Goal: Task Accomplishment & Management: Manage account settings

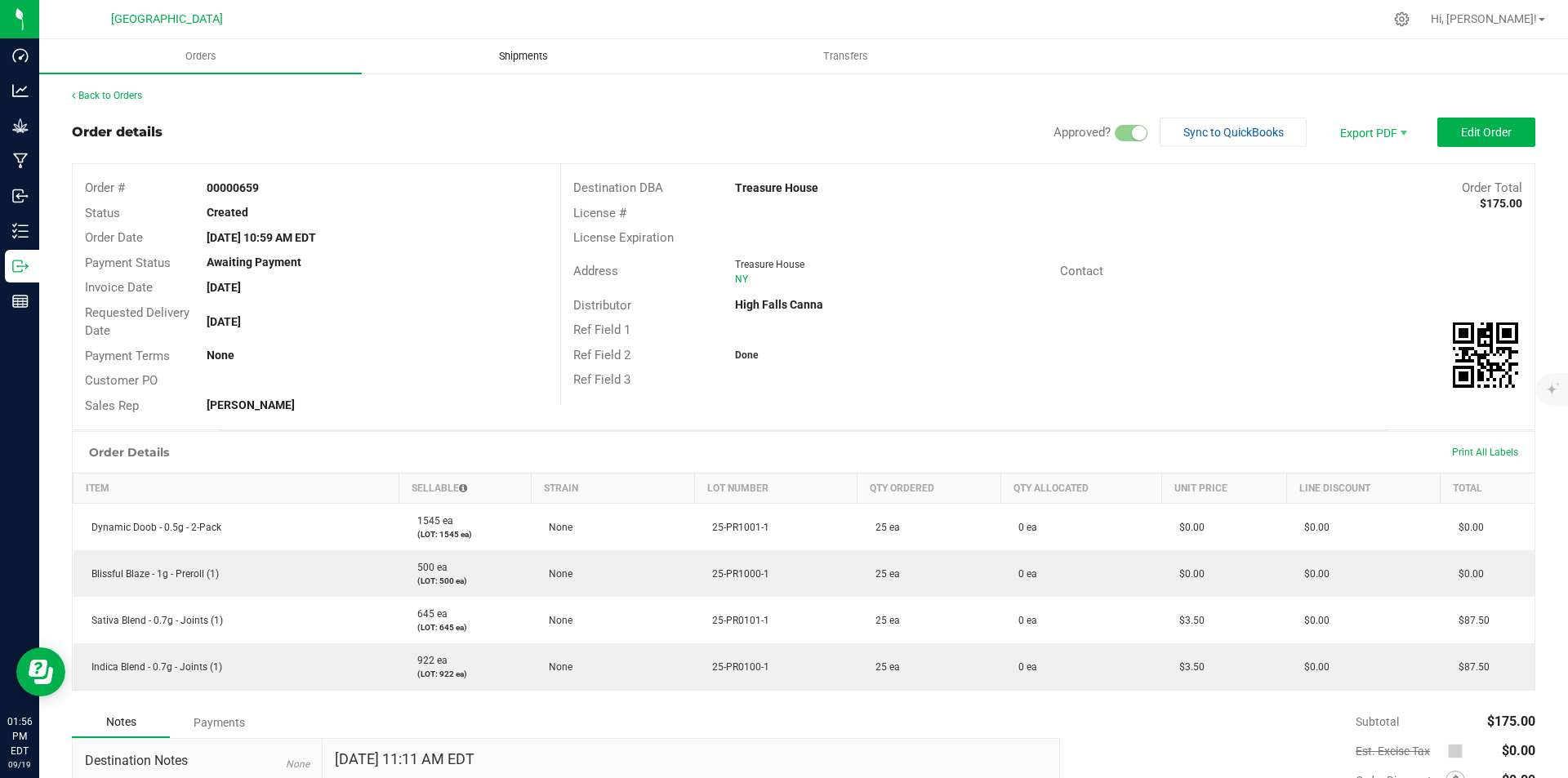
click at [486, 63] on span "Shipments" at bounding box center [523, 55] width 93 height 15
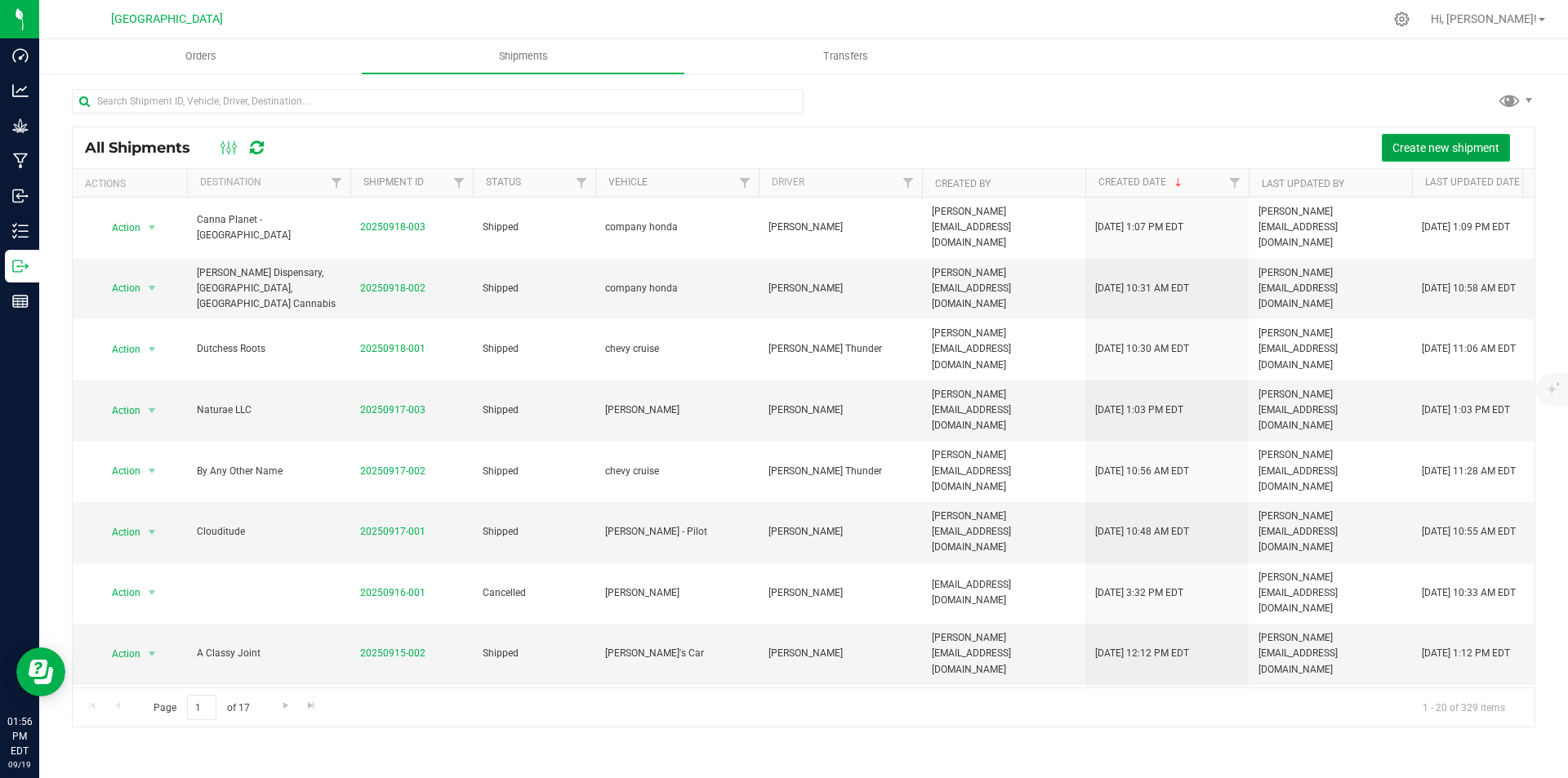
click at [1435, 152] on span "Create new shipment" at bounding box center [1445, 147] width 107 height 13
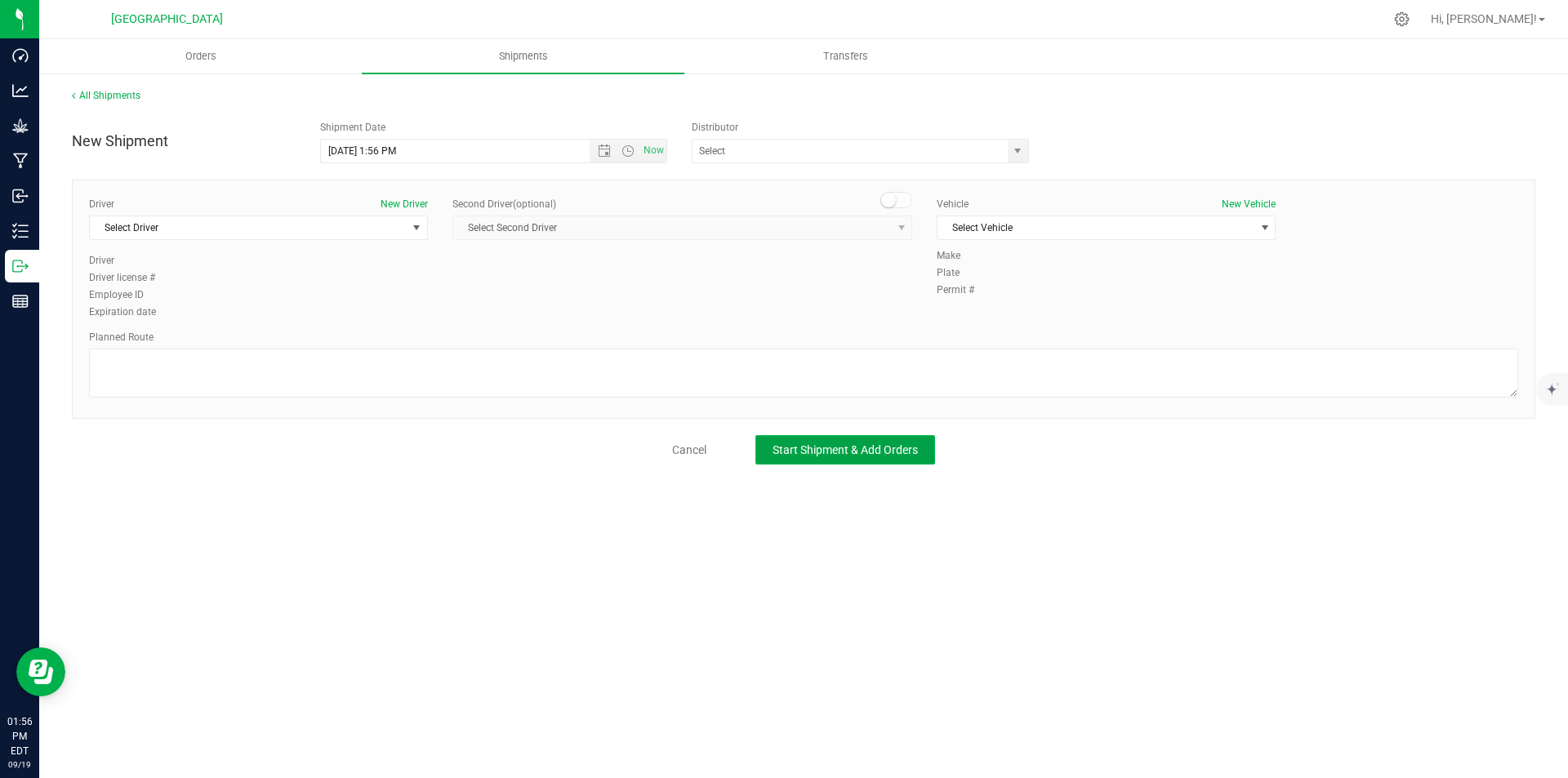
click at [896, 442] on button "Start Shipment & Add Orders" at bounding box center [845, 449] width 180 height 29
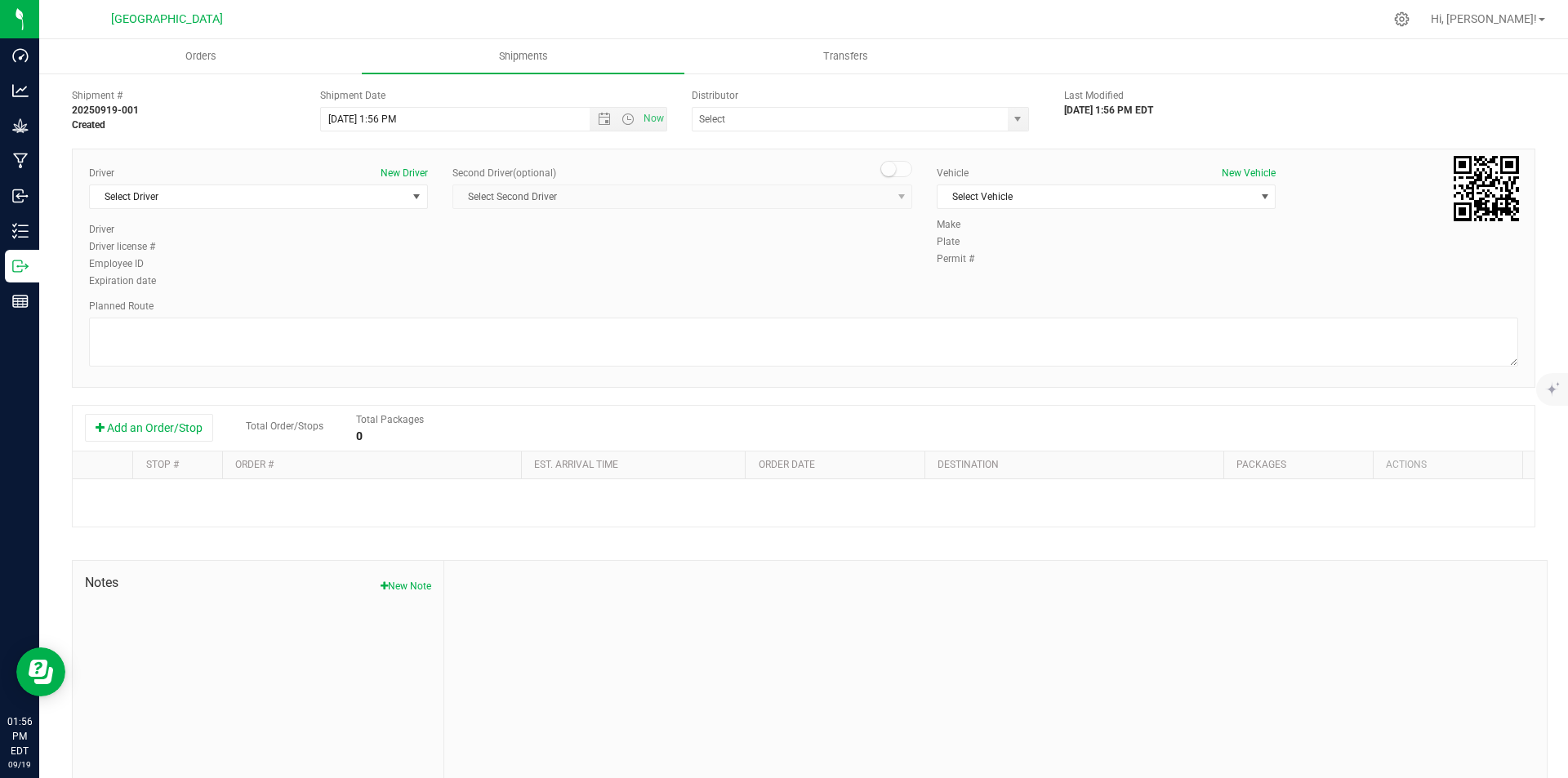
scroll to position [56, 0]
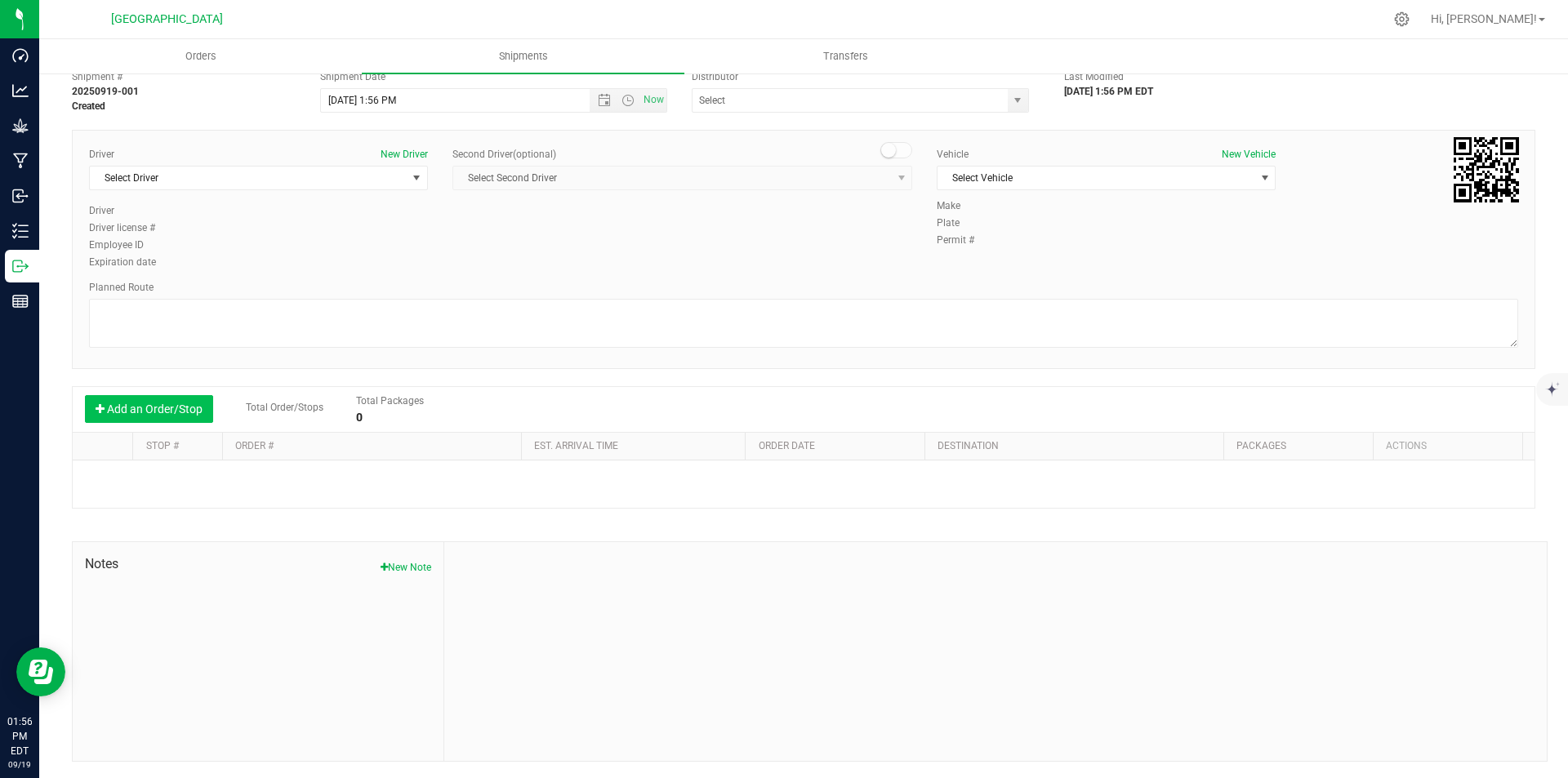
click at [170, 410] on button "Add an Order/Stop" at bounding box center [149, 408] width 128 height 28
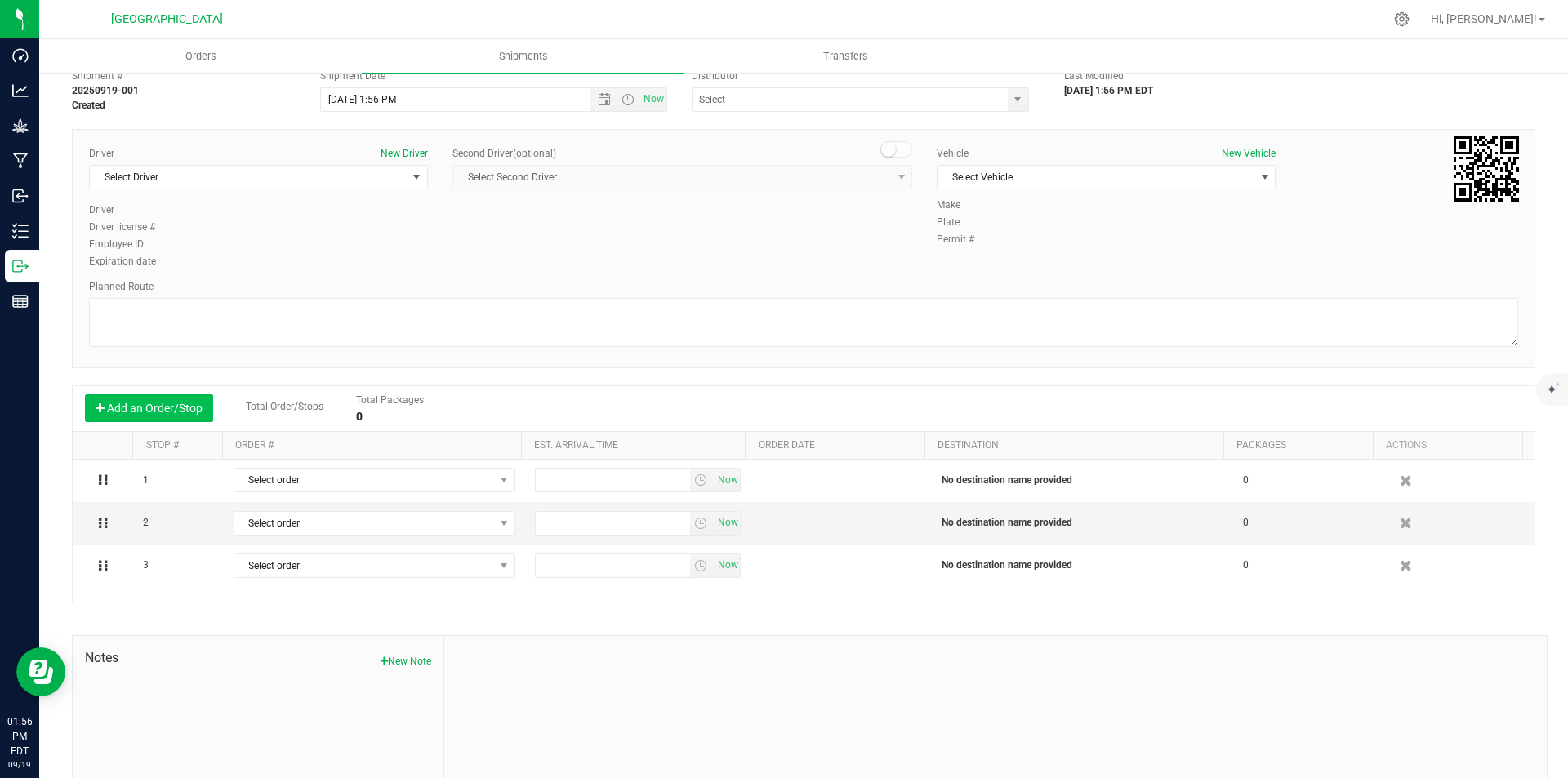
click at [170, 410] on button "Add an Order/Stop" at bounding box center [149, 407] width 128 height 28
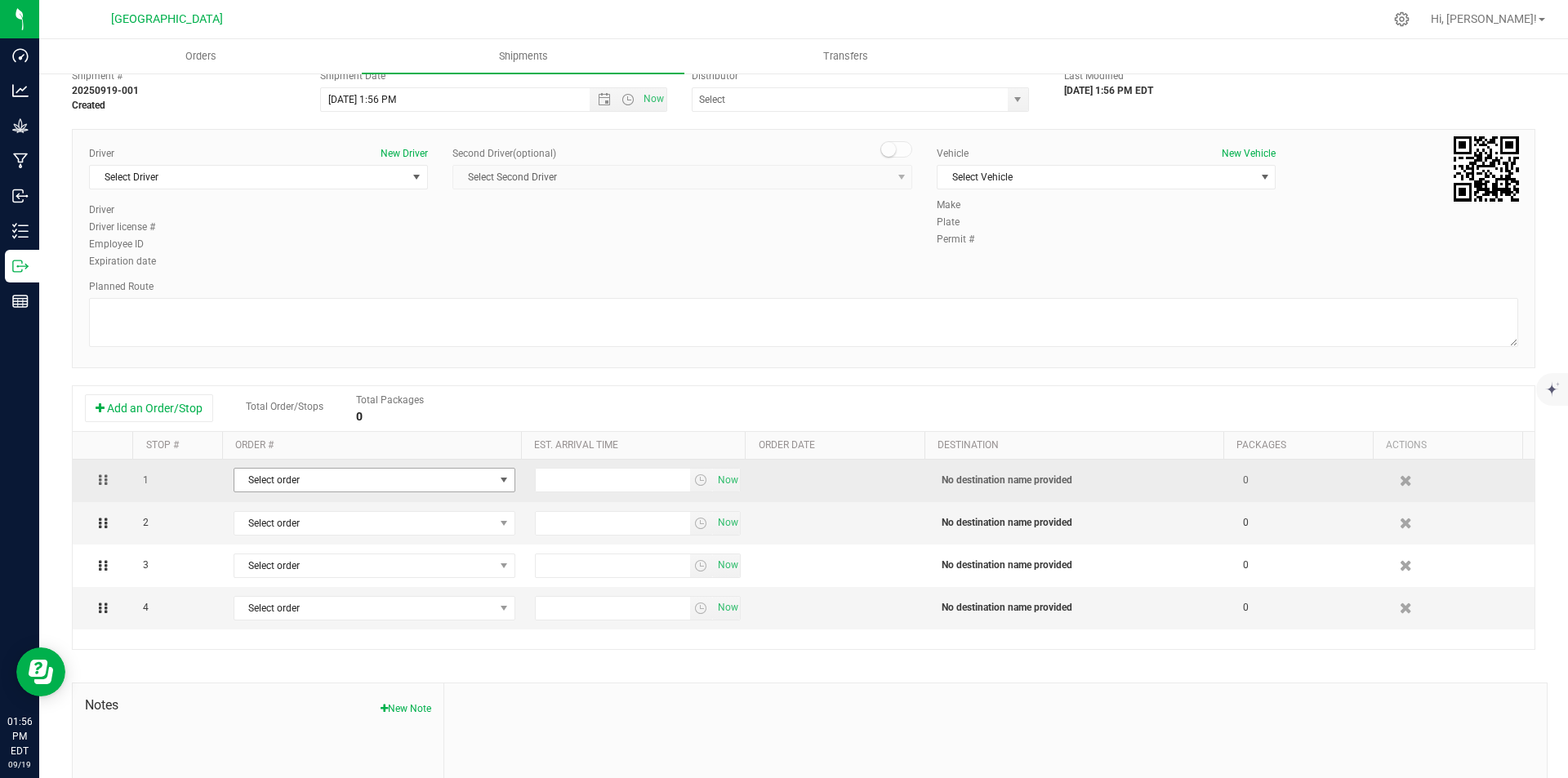
click at [295, 471] on span "Select order" at bounding box center [364, 480] width 260 height 23
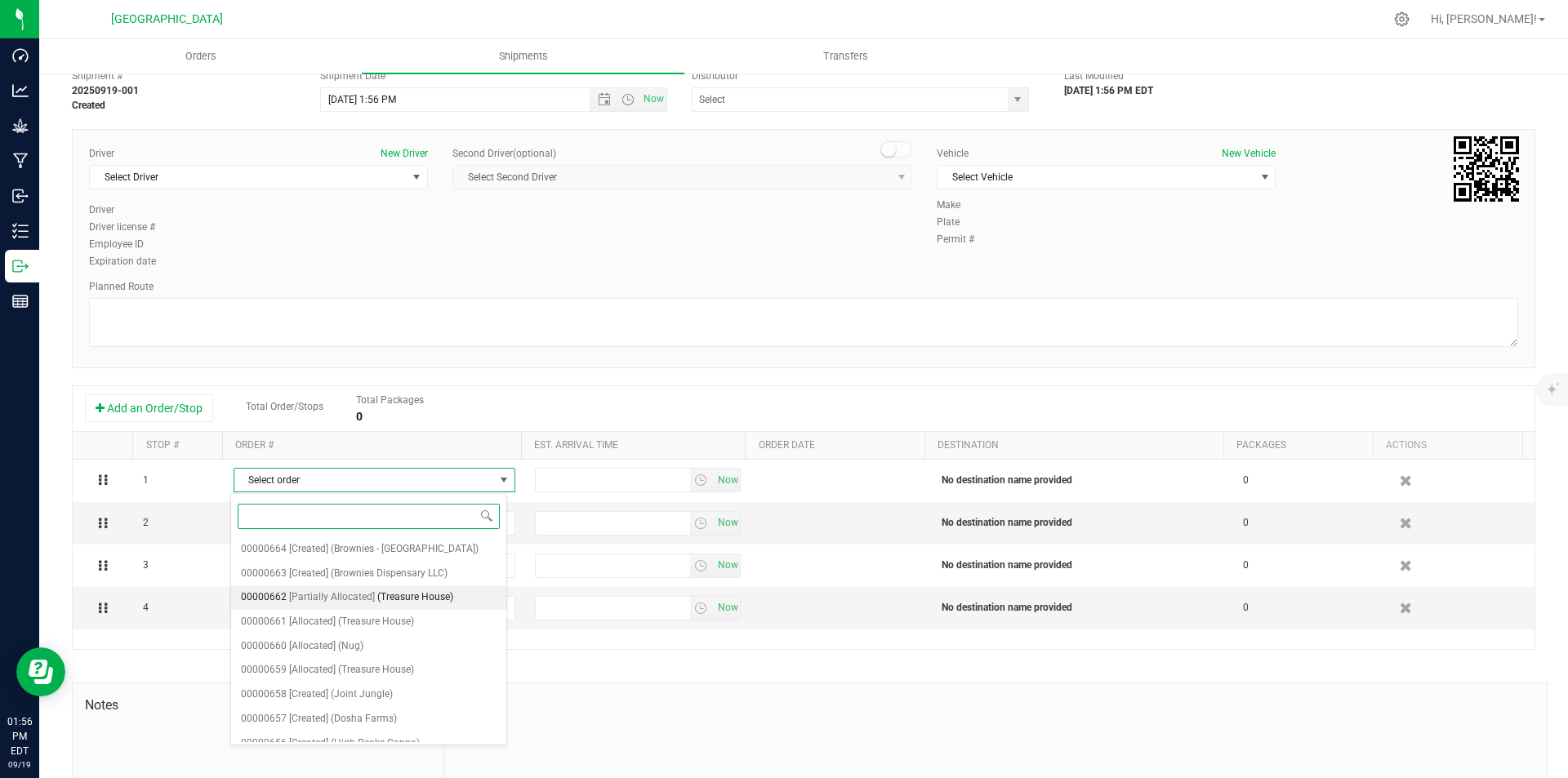
click at [417, 598] on span "(Treasure House)" at bounding box center [415, 598] width 76 height 21
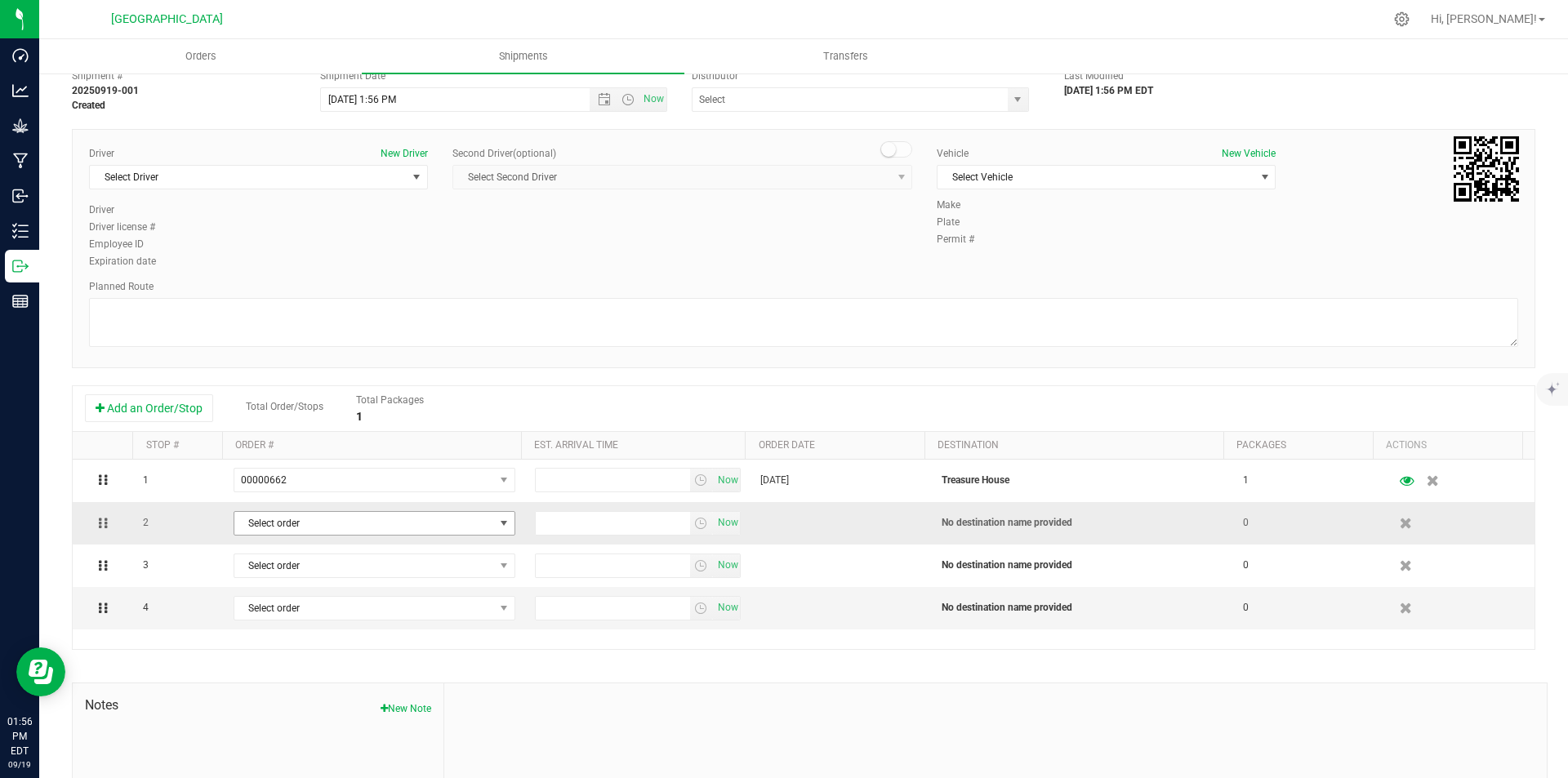
click at [381, 529] on span "Select order" at bounding box center [364, 523] width 260 height 23
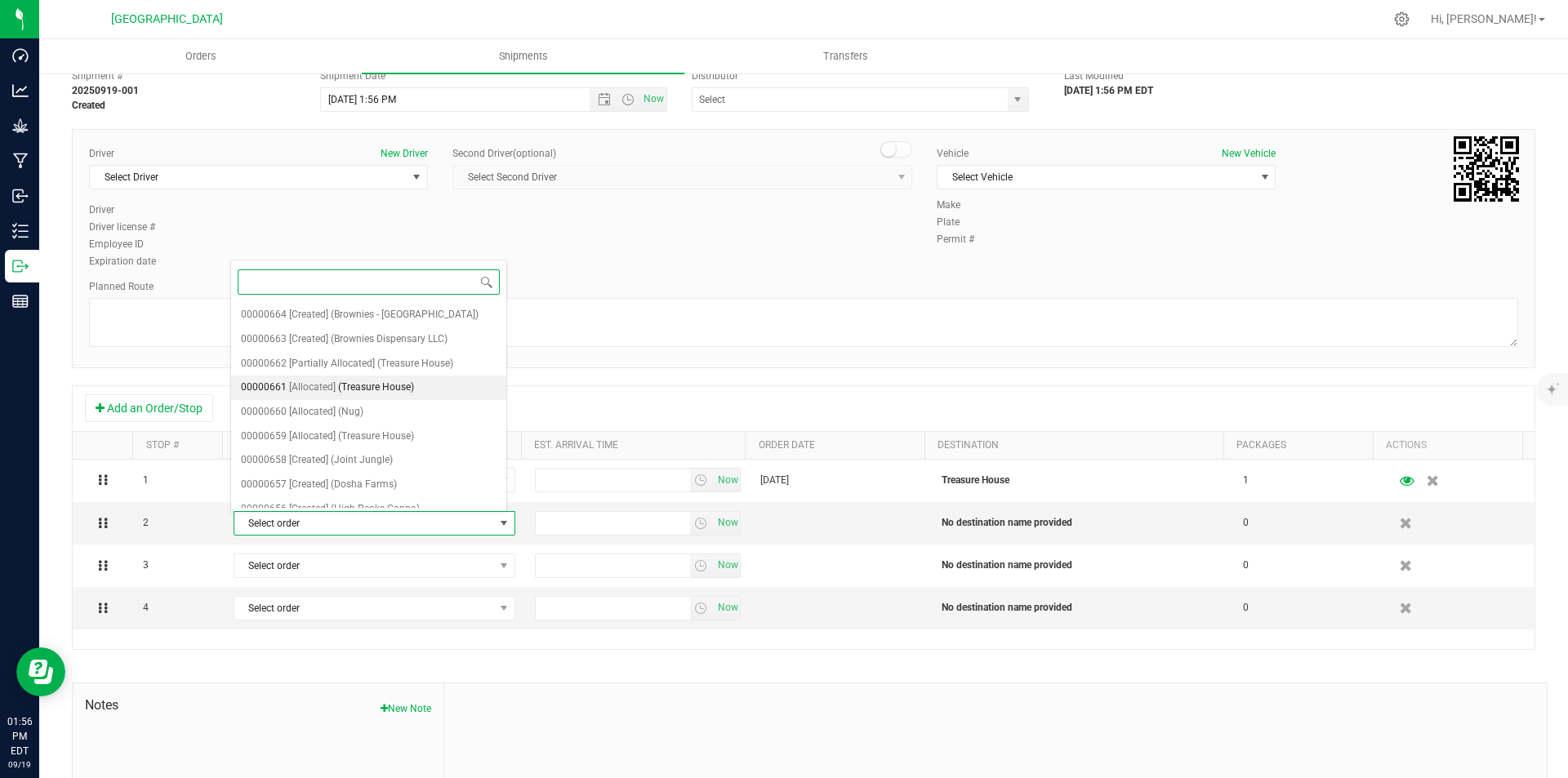
click at [408, 385] on span "(Treasure House)" at bounding box center [376, 388] width 76 height 21
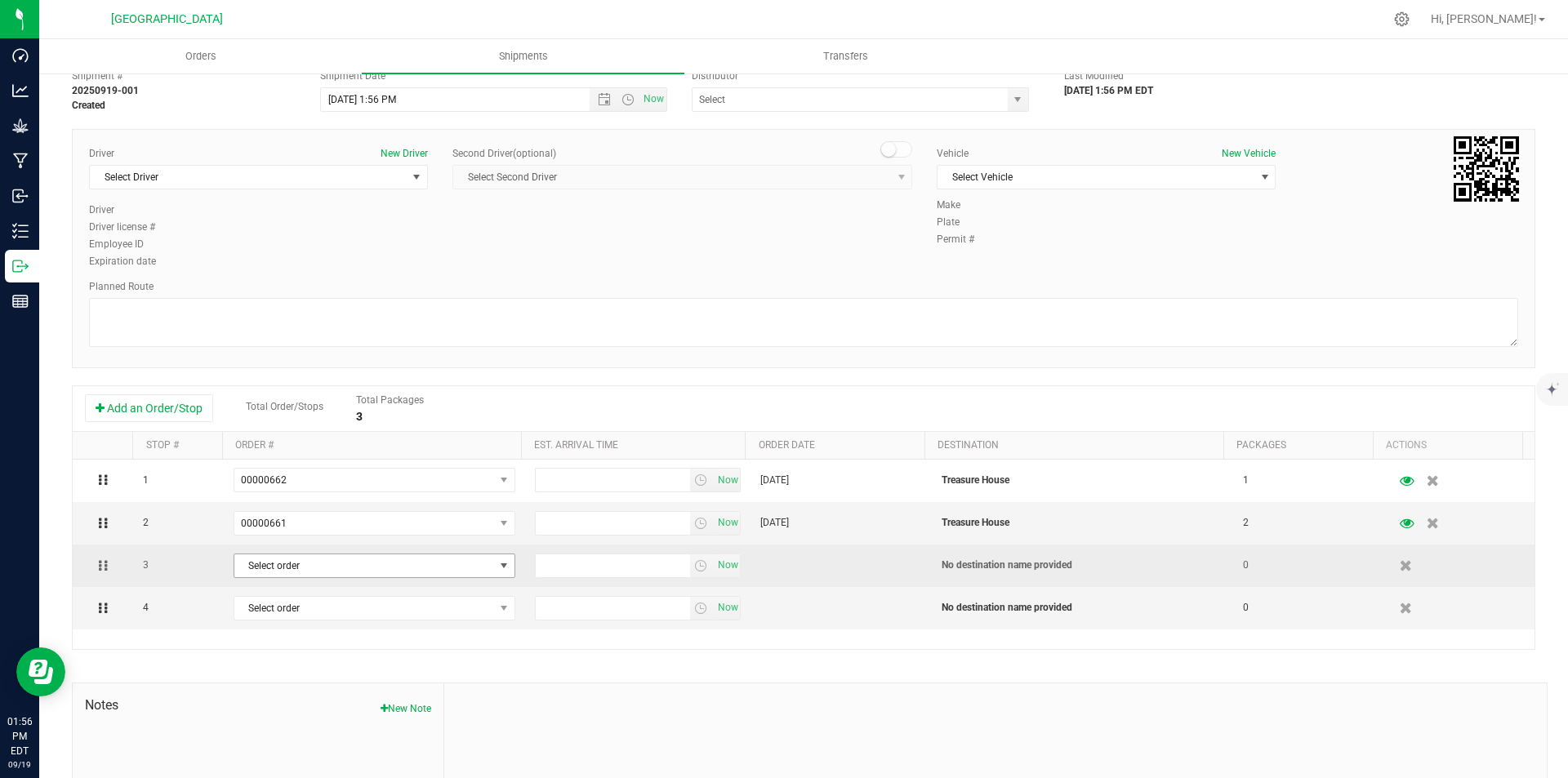
click at [423, 571] on span "Select order" at bounding box center [364, 566] width 260 height 23
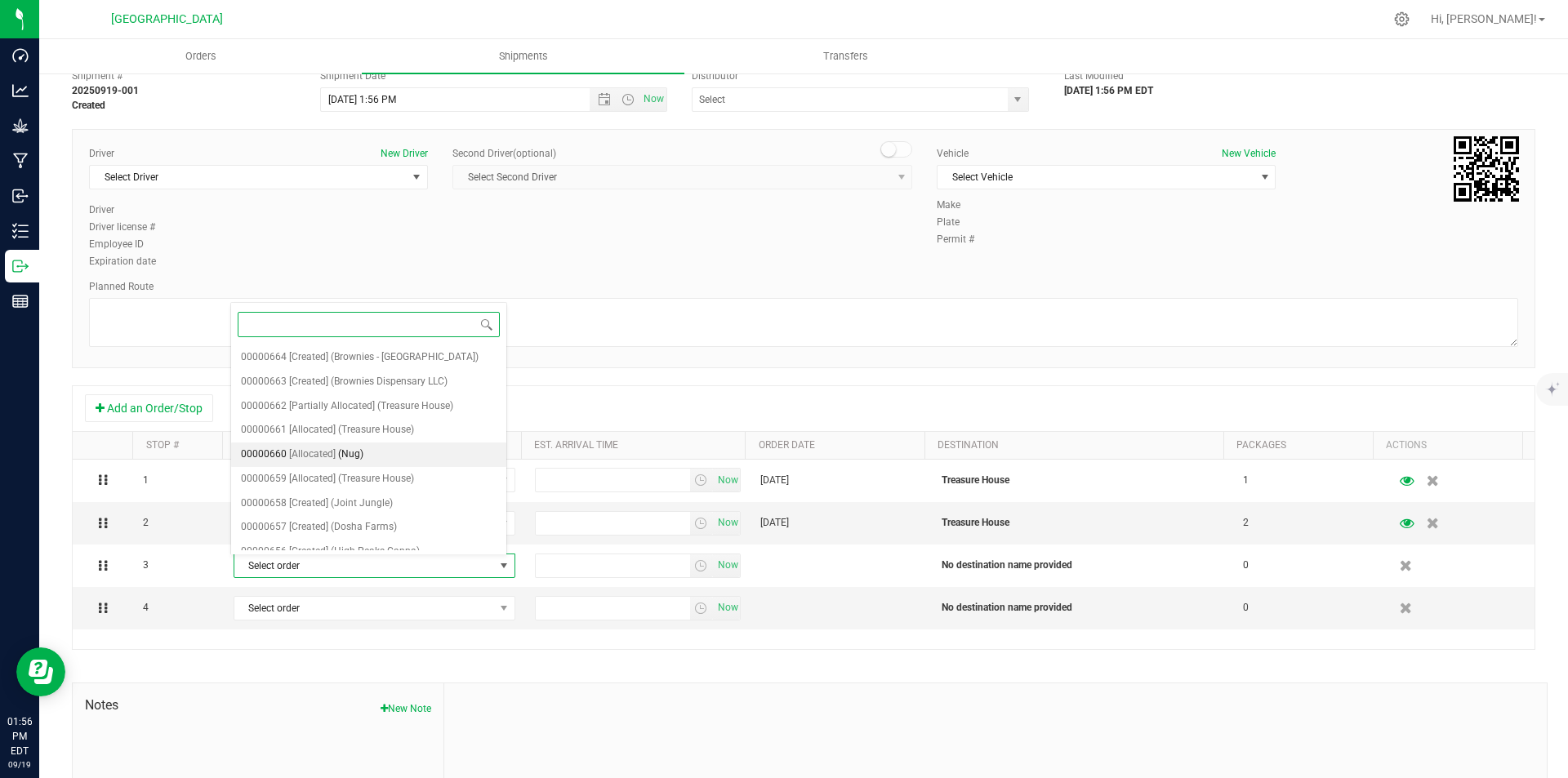
click at [372, 455] on li "00000660 [Allocated] (Nug)" at bounding box center [369, 454] width 275 height 24
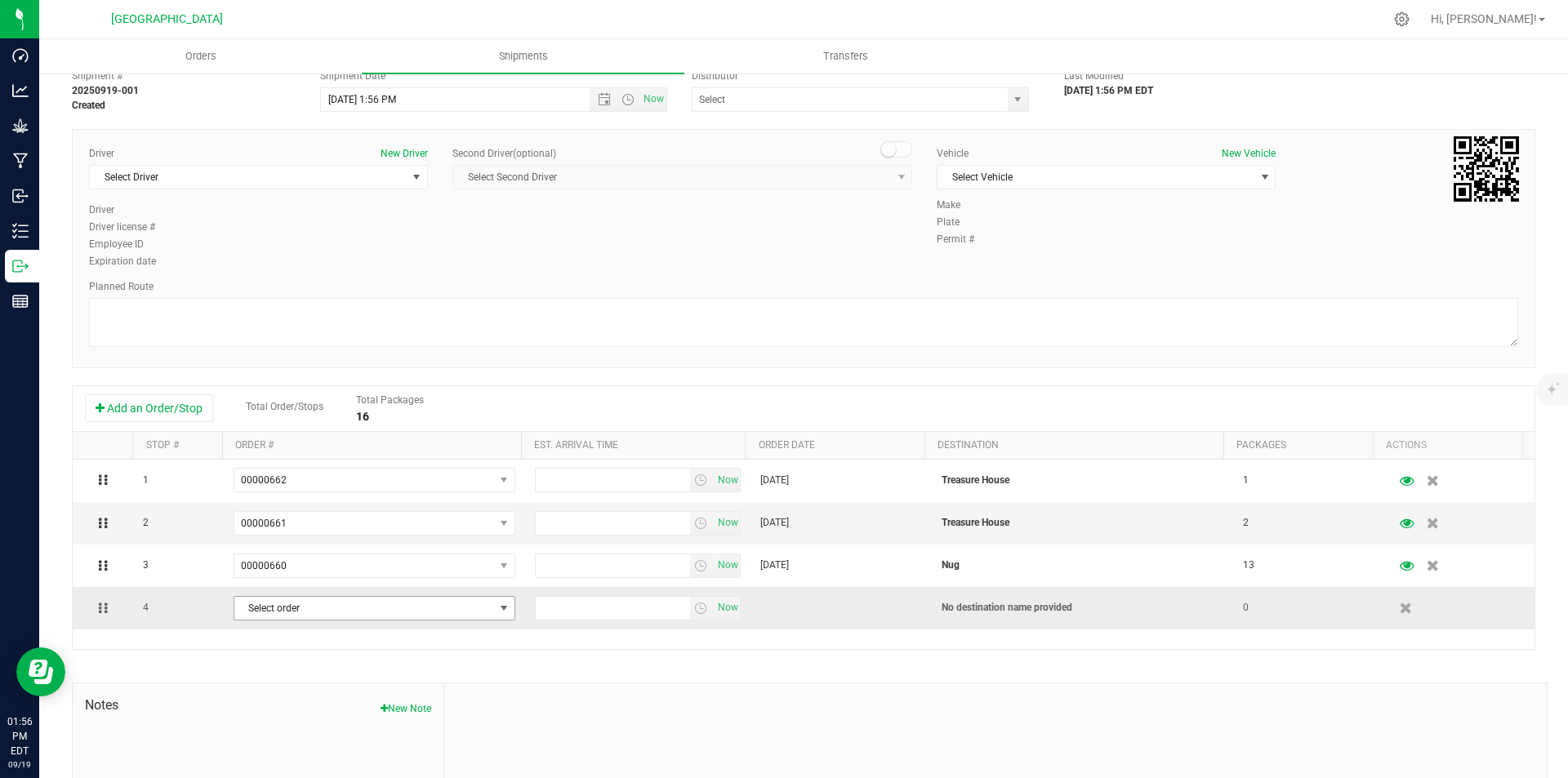
click at [394, 600] on span "Select order" at bounding box center [364, 609] width 260 height 23
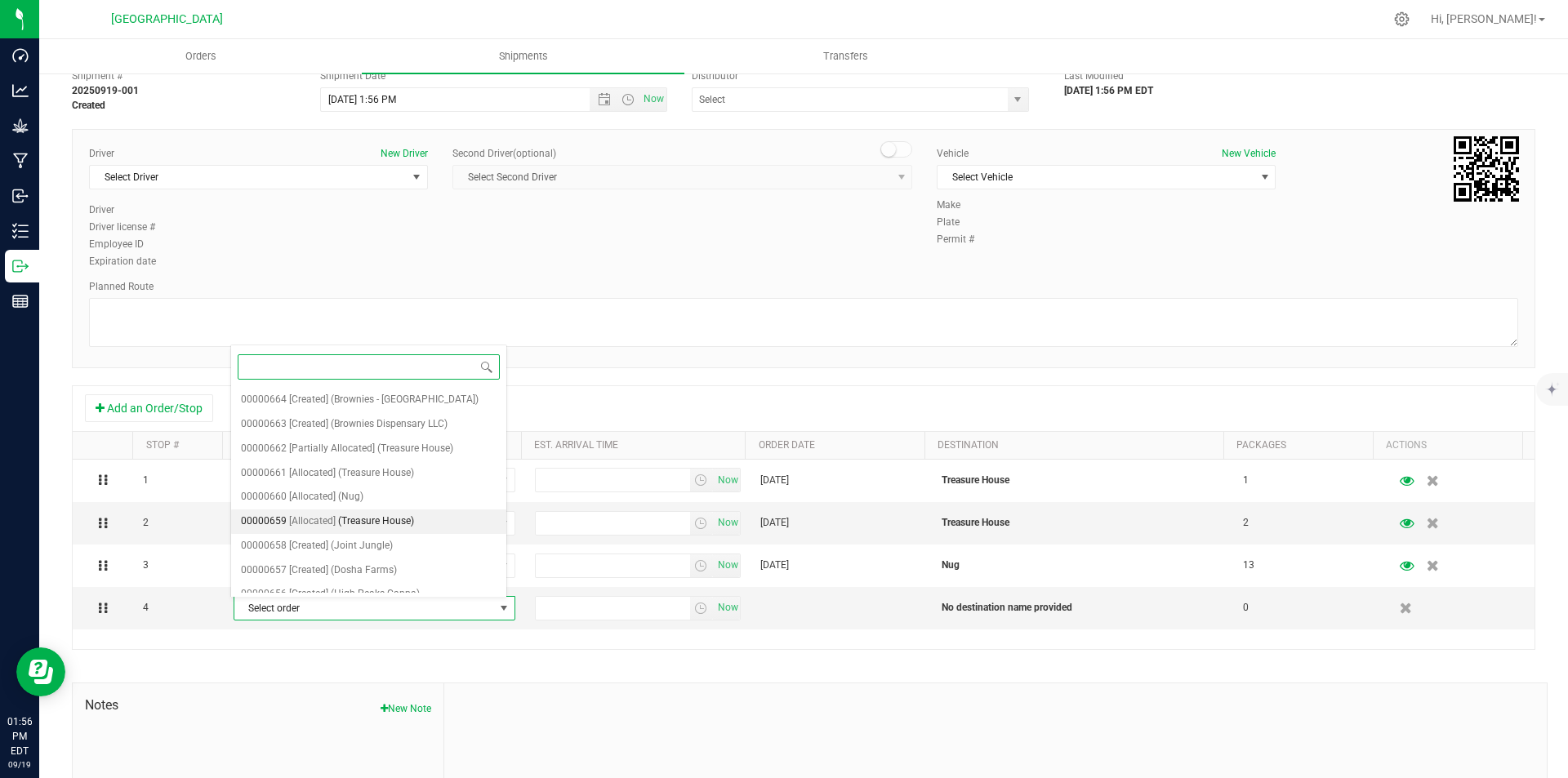
click at [376, 523] on span "(Treasure House)" at bounding box center [376, 522] width 76 height 21
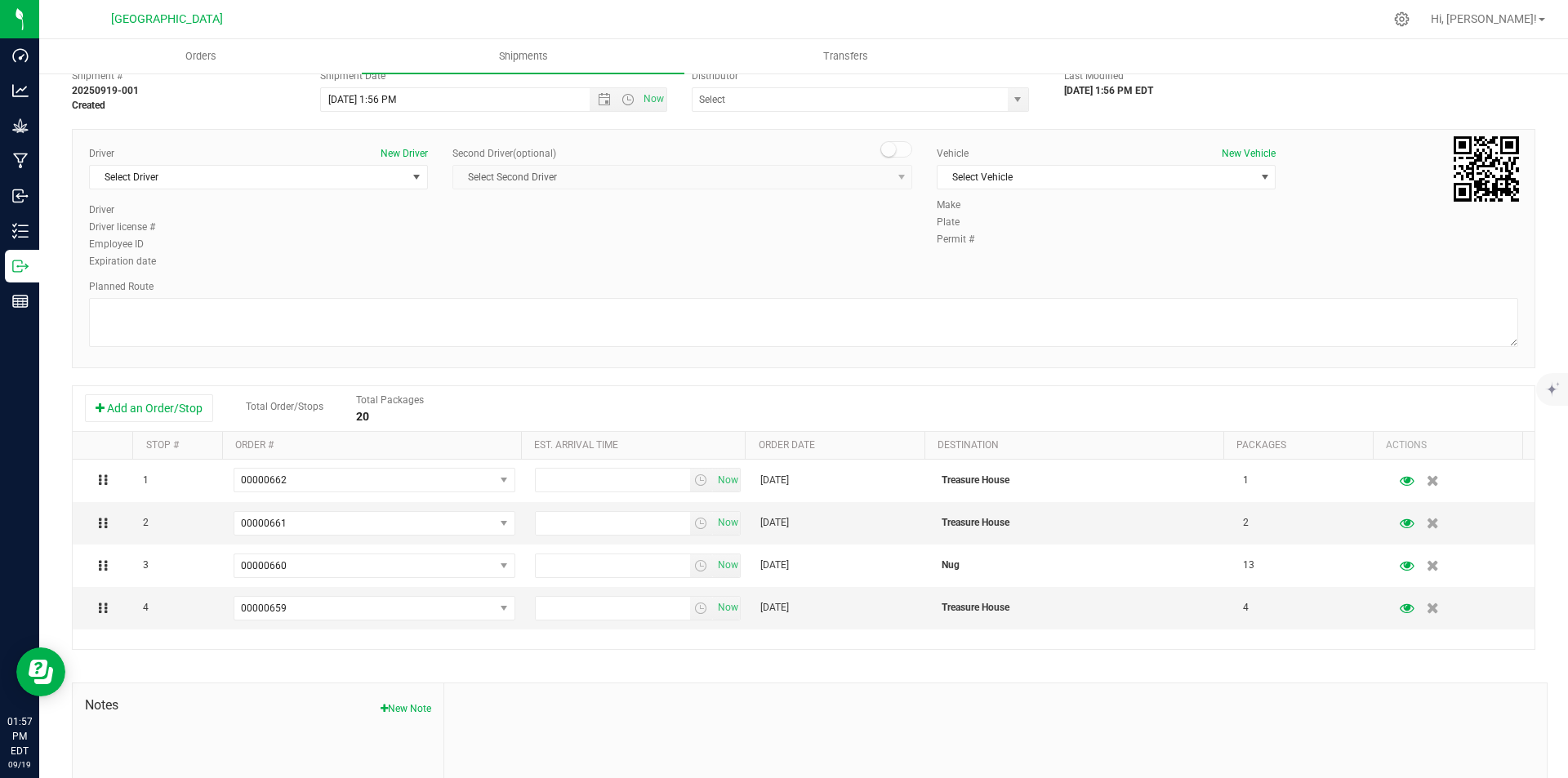
scroll to position [0, 0]
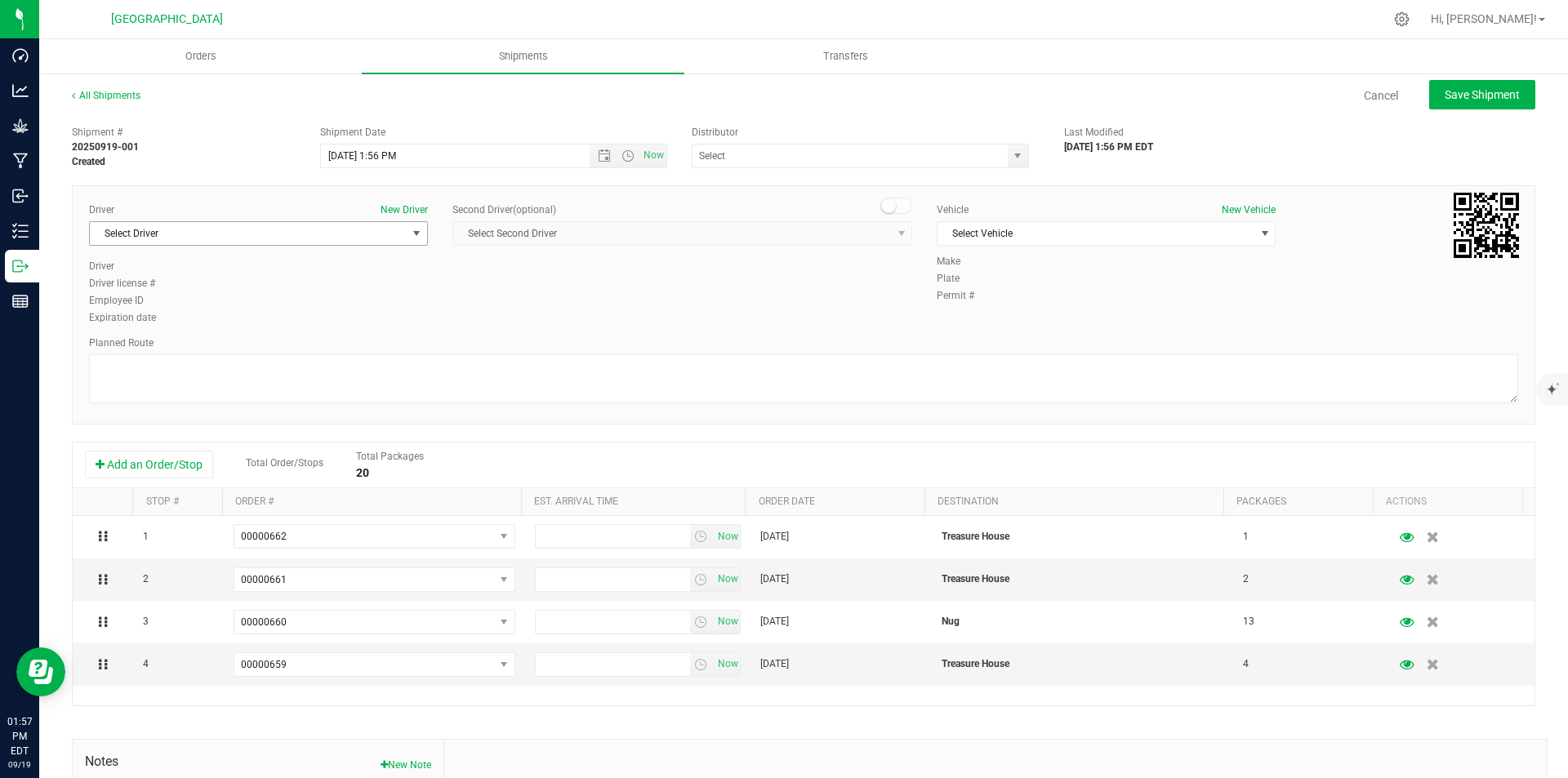
click at [224, 238] on span "Select Driver" at bounding box center [248, 233] width 317 height 23
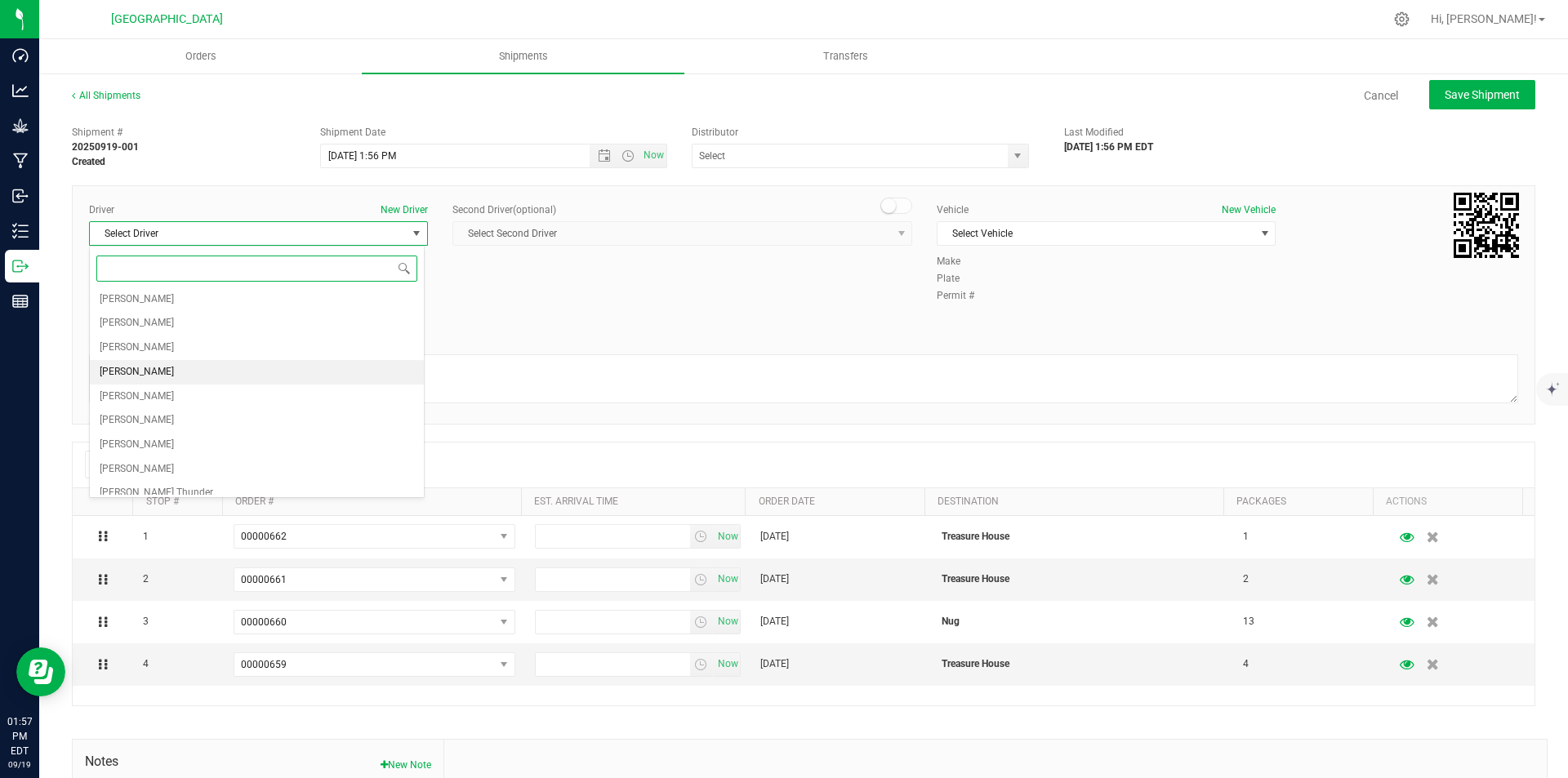
scroll to position [304, 0]
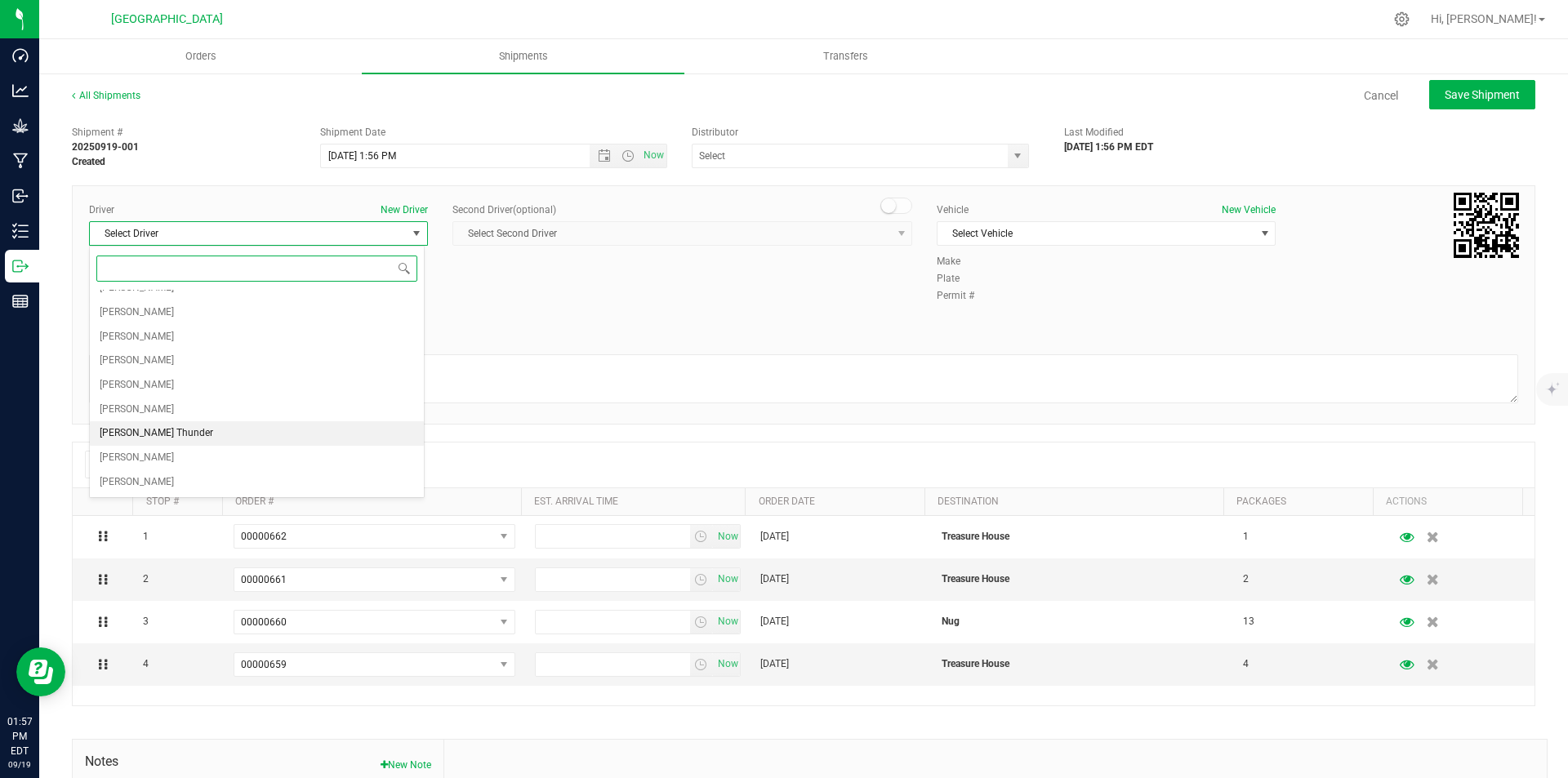
click at [190, 432] on li "Micheal Thunder" at bounding box center [256, 433] width 334 height 24
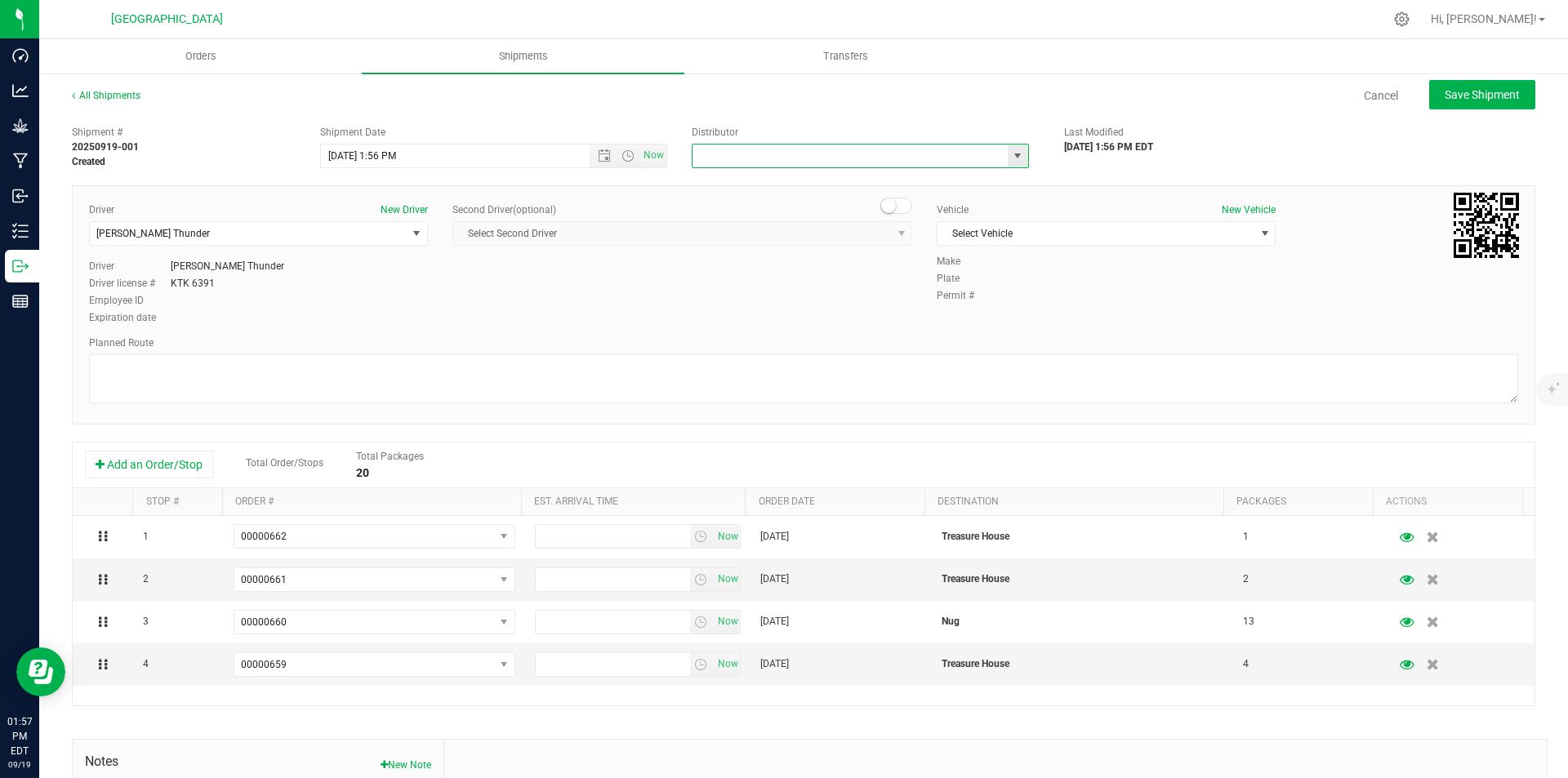
click at [796, 156] on input "text" at bounding box center [845, 157] width 305 height 23
click at [761, 252] on li "High Falls Canna" at bounding box center [854, 257] width 333 height 24
type input "High Falls Canna"
click at [1102, 241] on span "Select Vehicle" at bounding box center [1096, 233] width 317 height 23
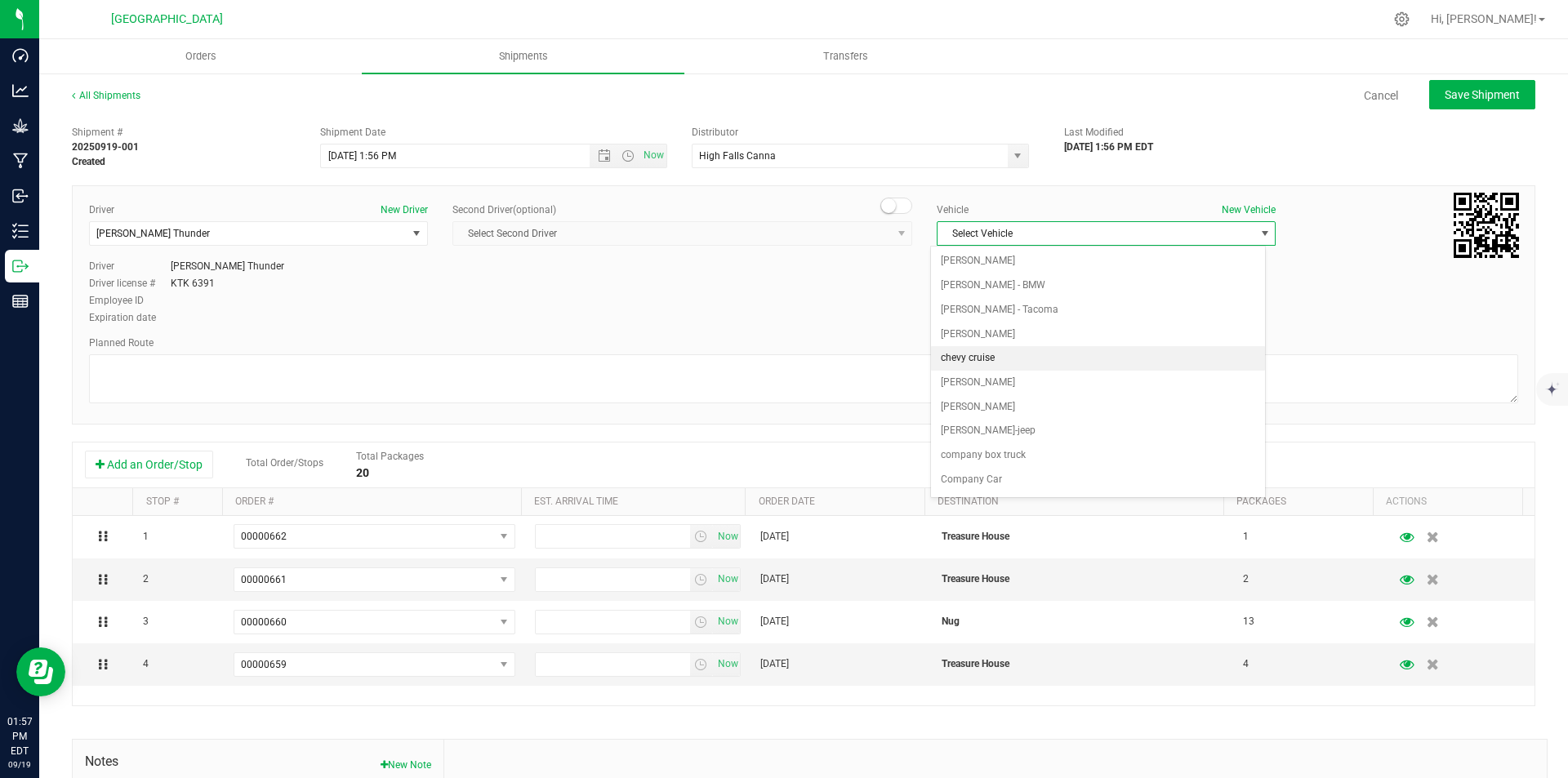
click at [1010, 365] on li "chevy cruise" at bounding box center [1097, 358] width 334 height 24
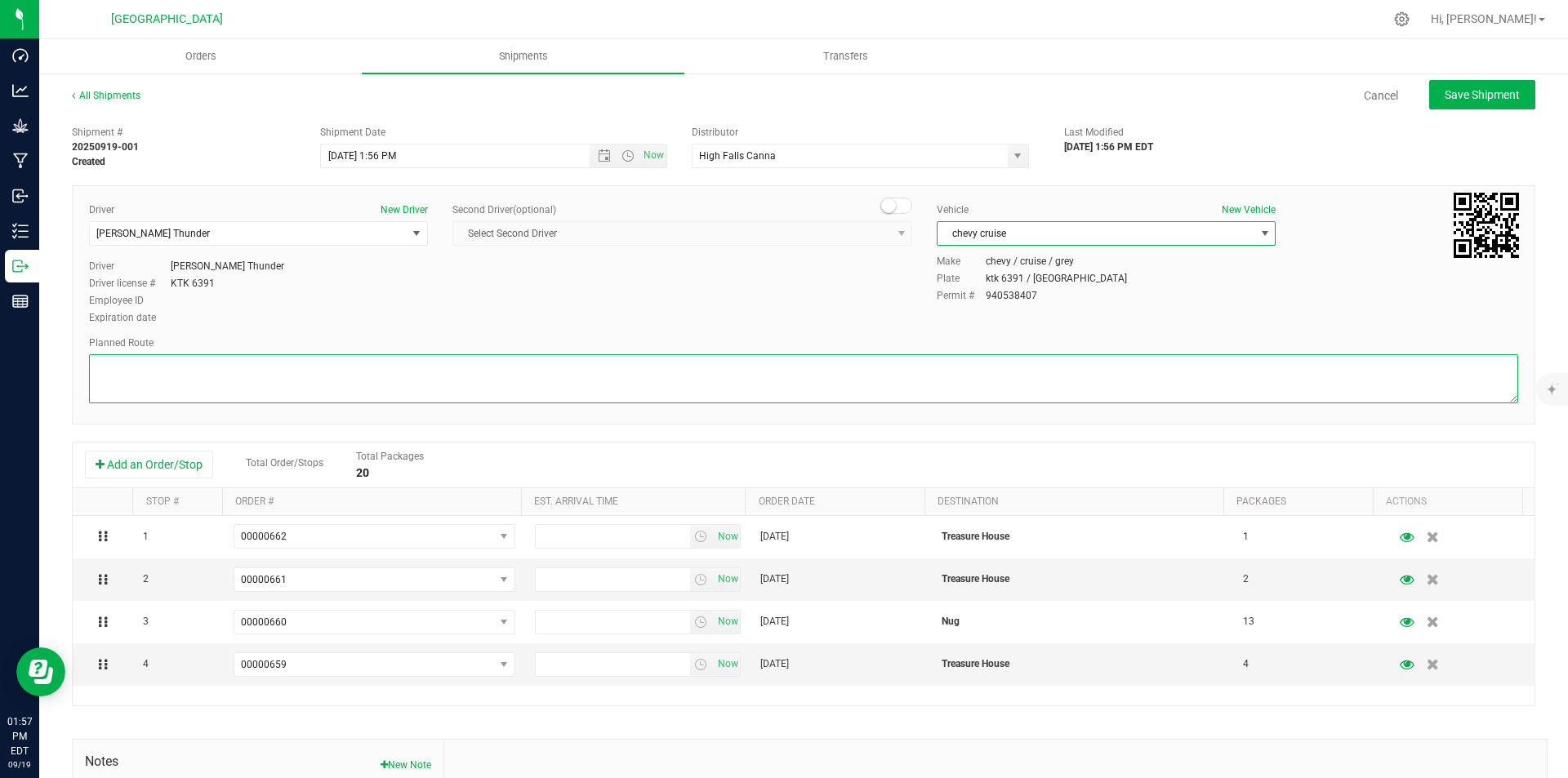
click at [959, 375] on textarea at bounding box center [803, 378] width 1429 height 49
type textarea "gps"
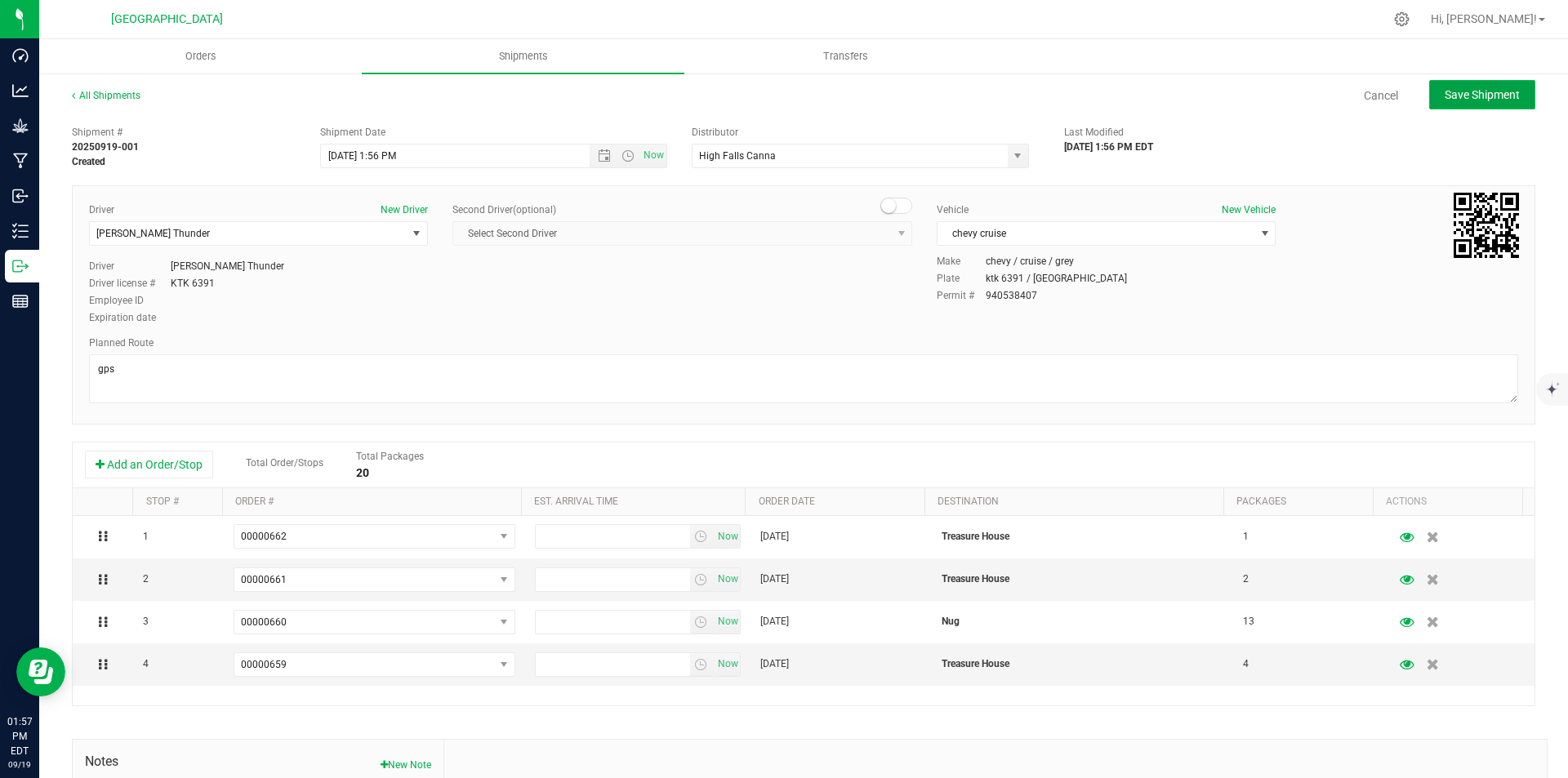
click at [1429, 84] on button "Save Shipment" at bounding box center [1481, 94] width 106 height 29
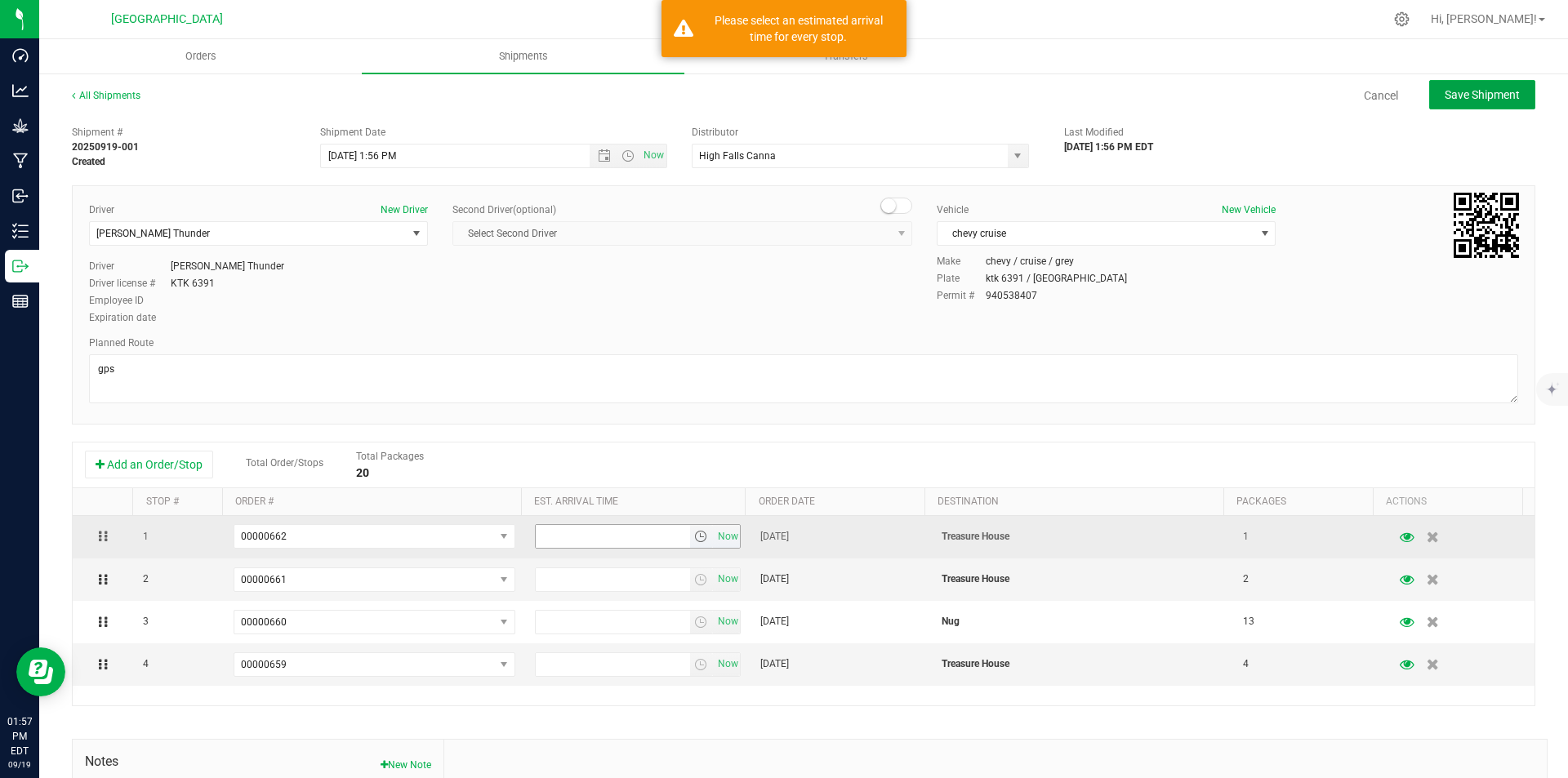
click at [690, 529] on span "select" at bounding box center [701, 537] width 23 height 23
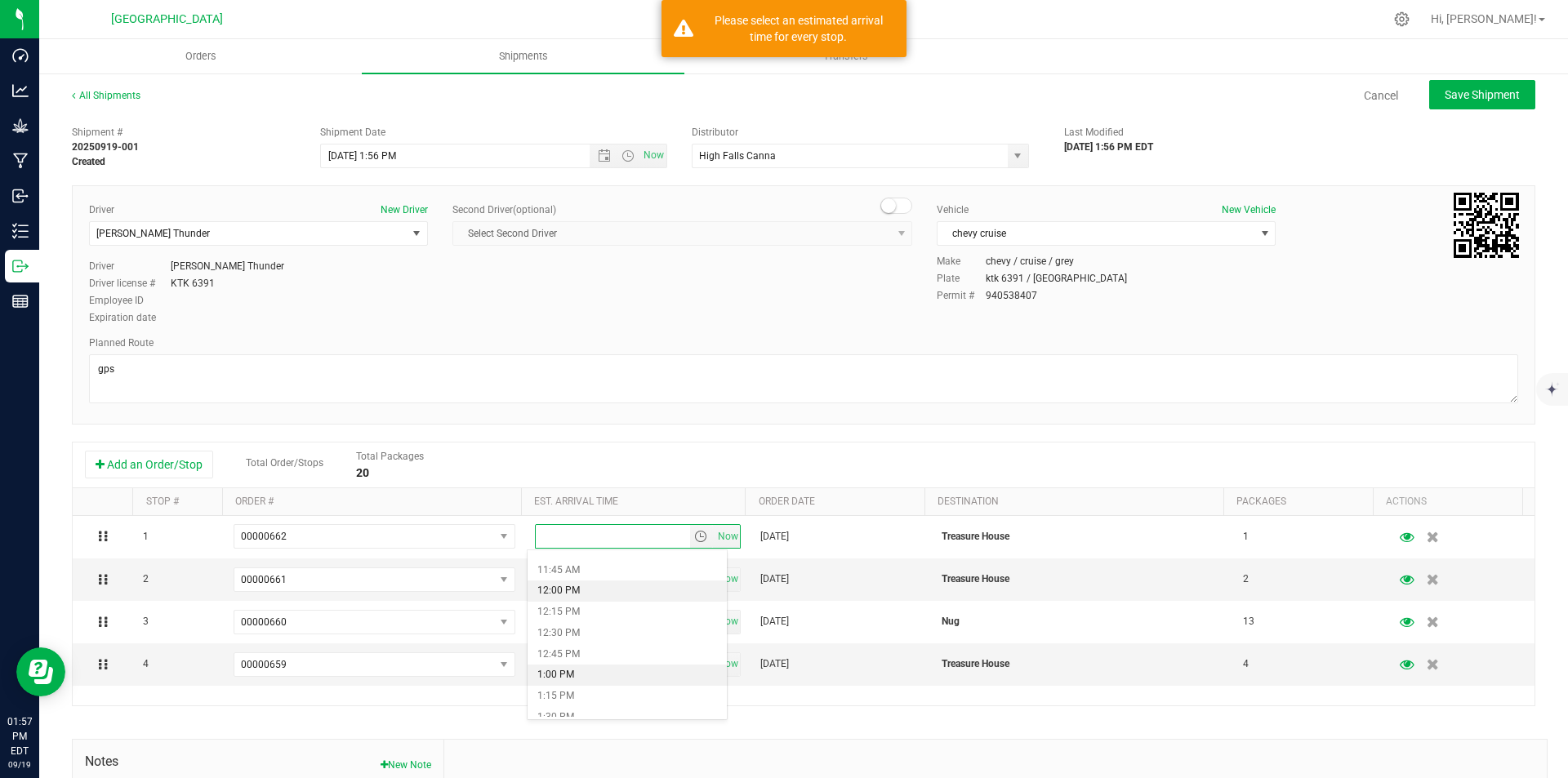
scroll to position [1388, 0]
click at [617, 628] on li "5:15 PM" at bounding box center [626, 623] width 199 height 21
click at [695, 583] on span "select" at bounding box center [700, 579] width 13 height 13
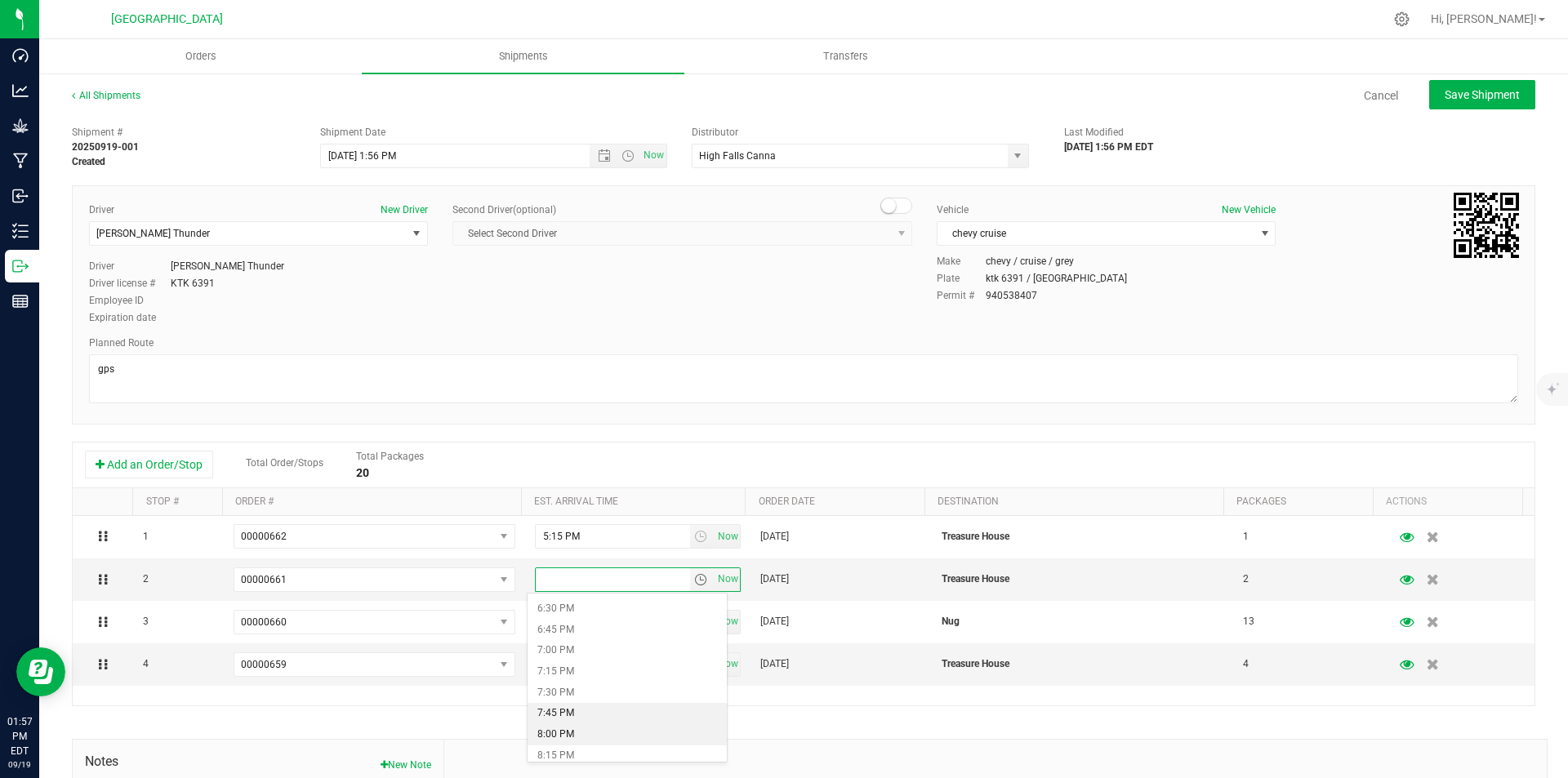
scroll to position [1633, 0]
click at [644, 658] on li "8:00 PM" at bounding box center [626, 653] width 199 height 21
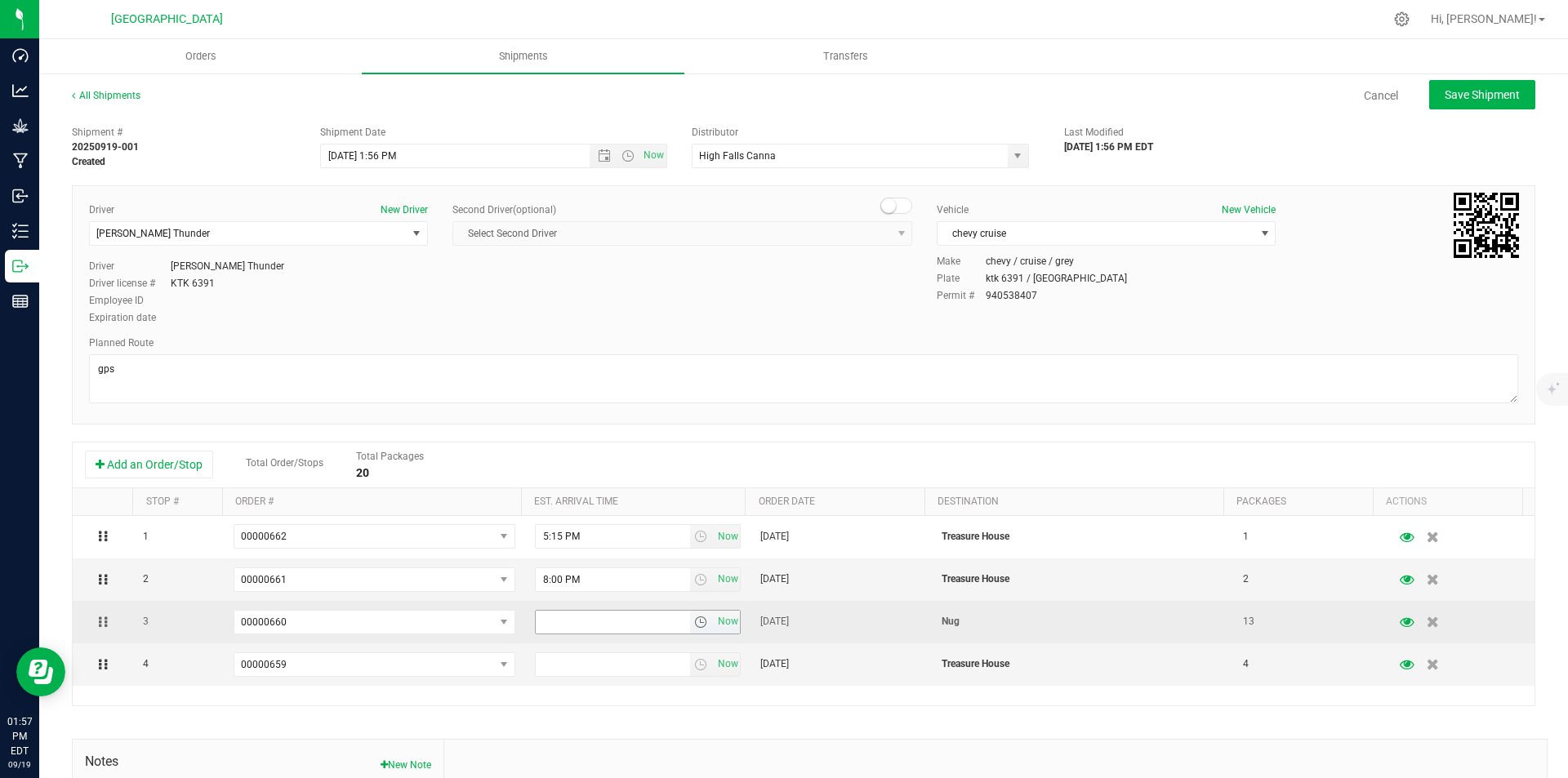
click at [695, 632] on span "select" at bounding box center [701, 622] width 23 height 23
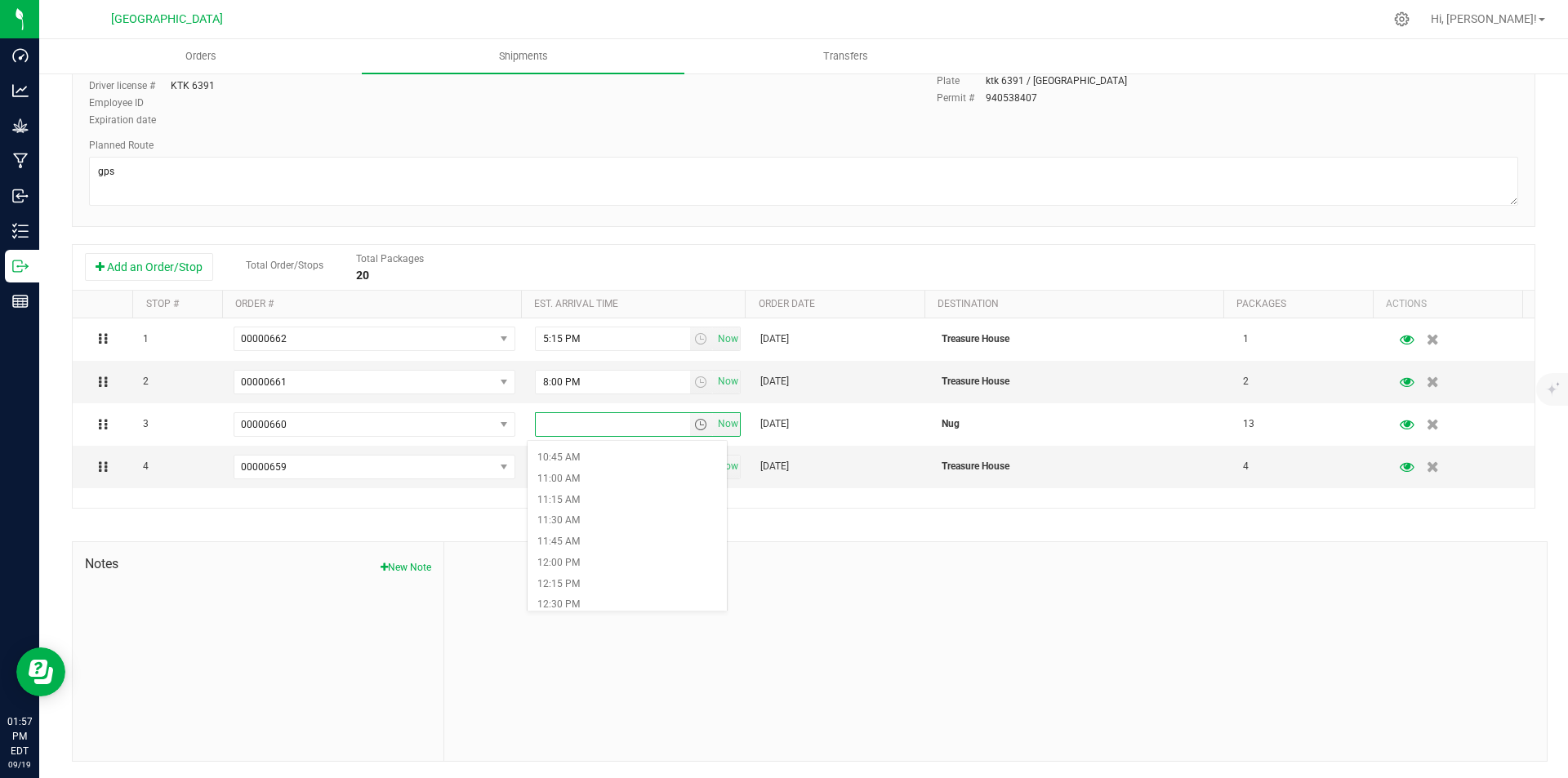
scroll to position [1388, 0]
click at [607, 541] on li "5:30 PM" at bounding box center [626, 535] width 199 height 21
click at [695, 465] on span "select" at bounding box center [700, 466] width 13 height 13
click at [582, 551] on li "6:15 PM" at bounding box center [626, 556] width 199 height 21
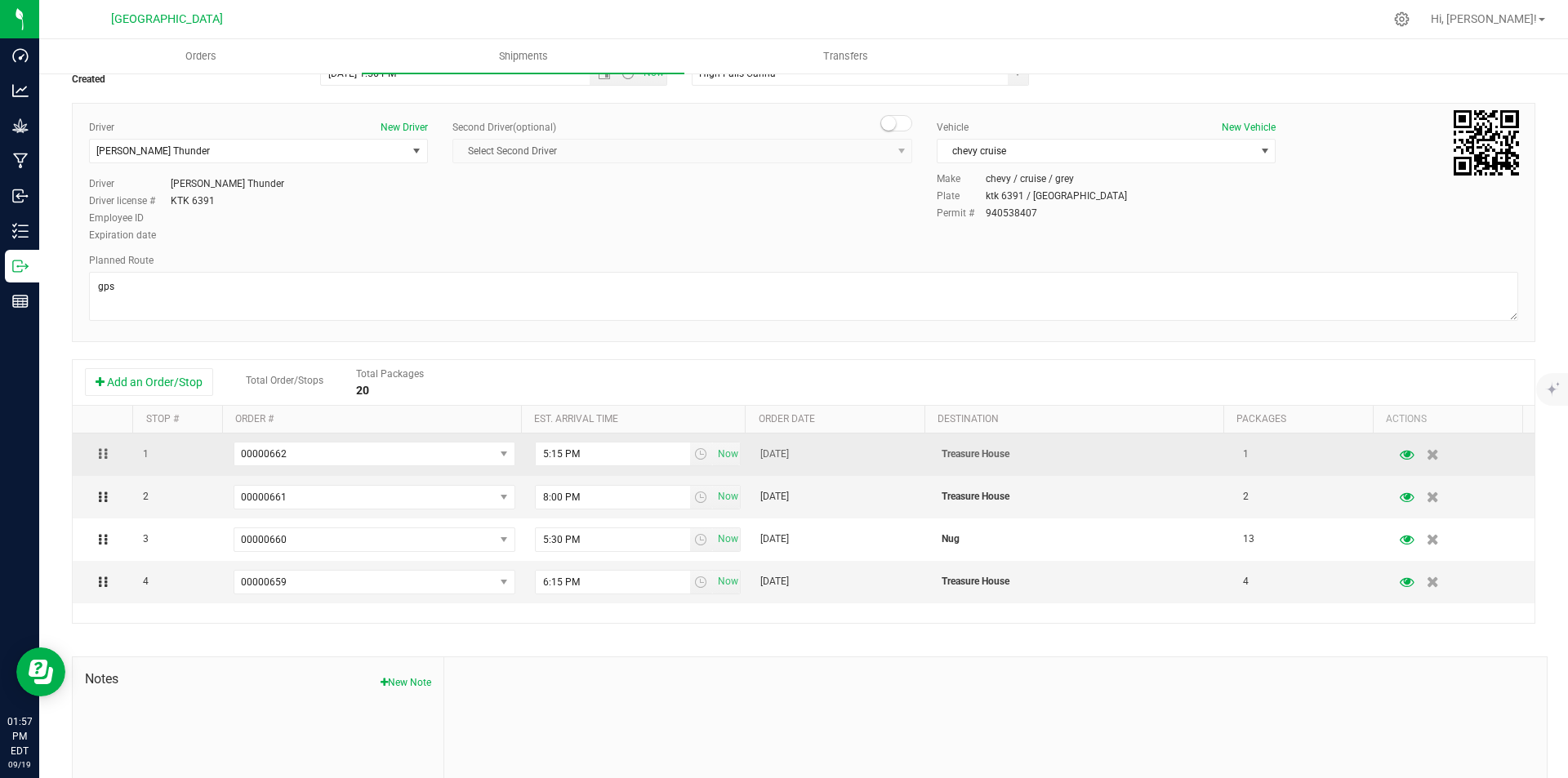
scroll to position [0, 0]
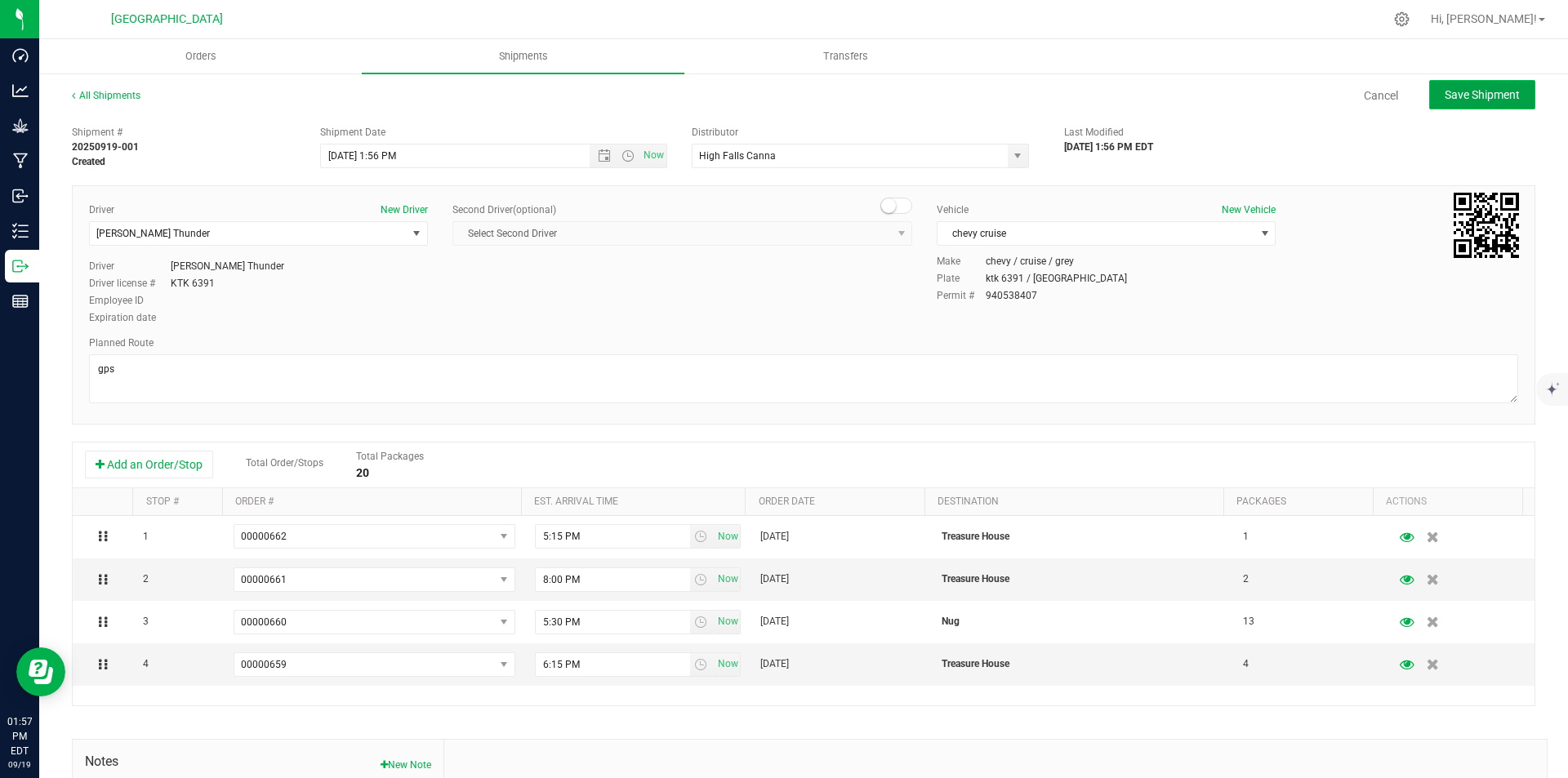
click at [1493, 100] on span "Save Shipment" at bounding box center [1481, 94] width 75 height 13
type input "9/19/2025 5:56 PM"
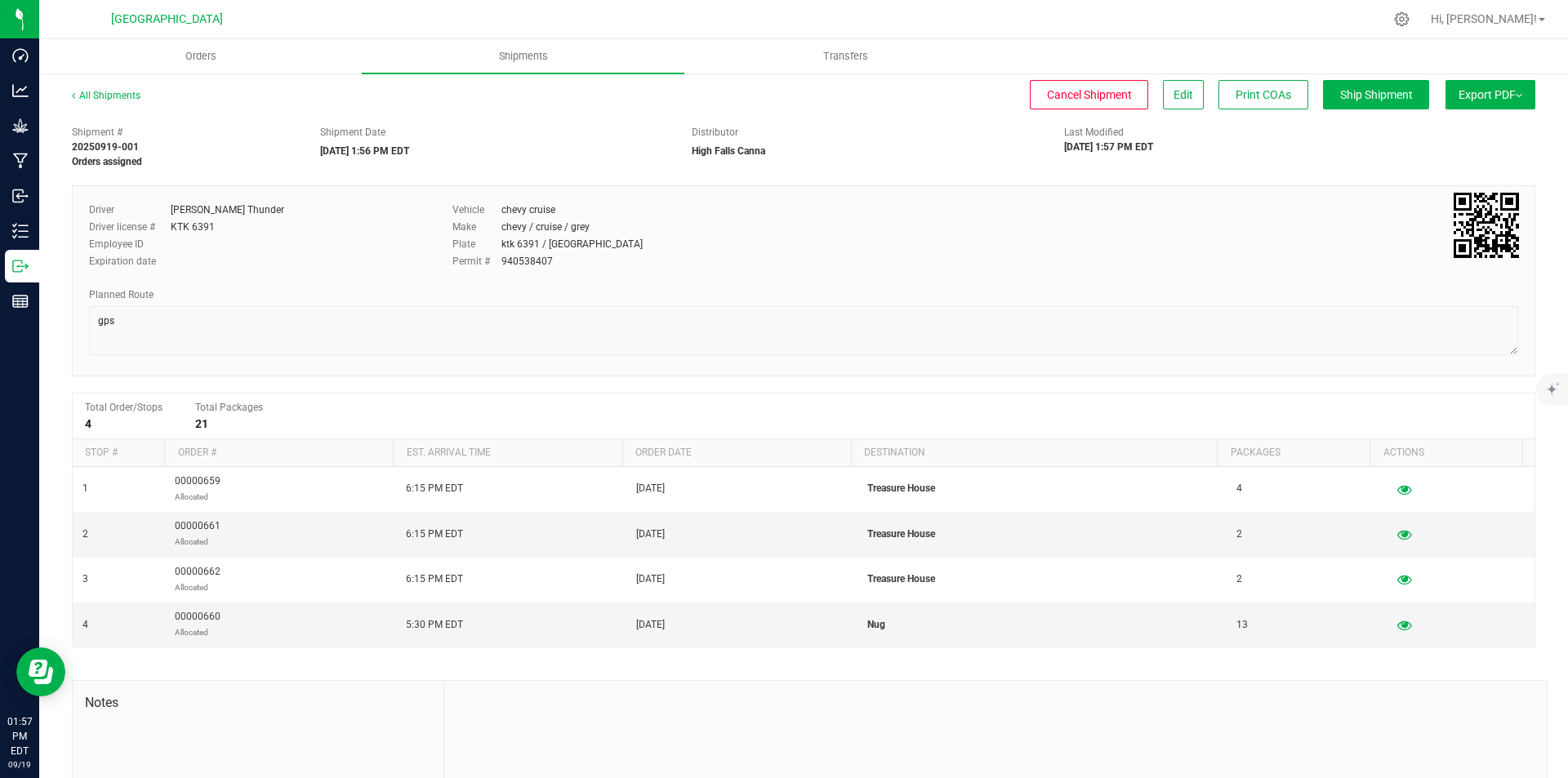
click at [1465, 95] on span "Export PDF" at bounding box center [1489, 94] width 63 height 13
click at [1443, 165] on li "Manifest by Lot" at bounding box center [1485, 155] width 165 height 24
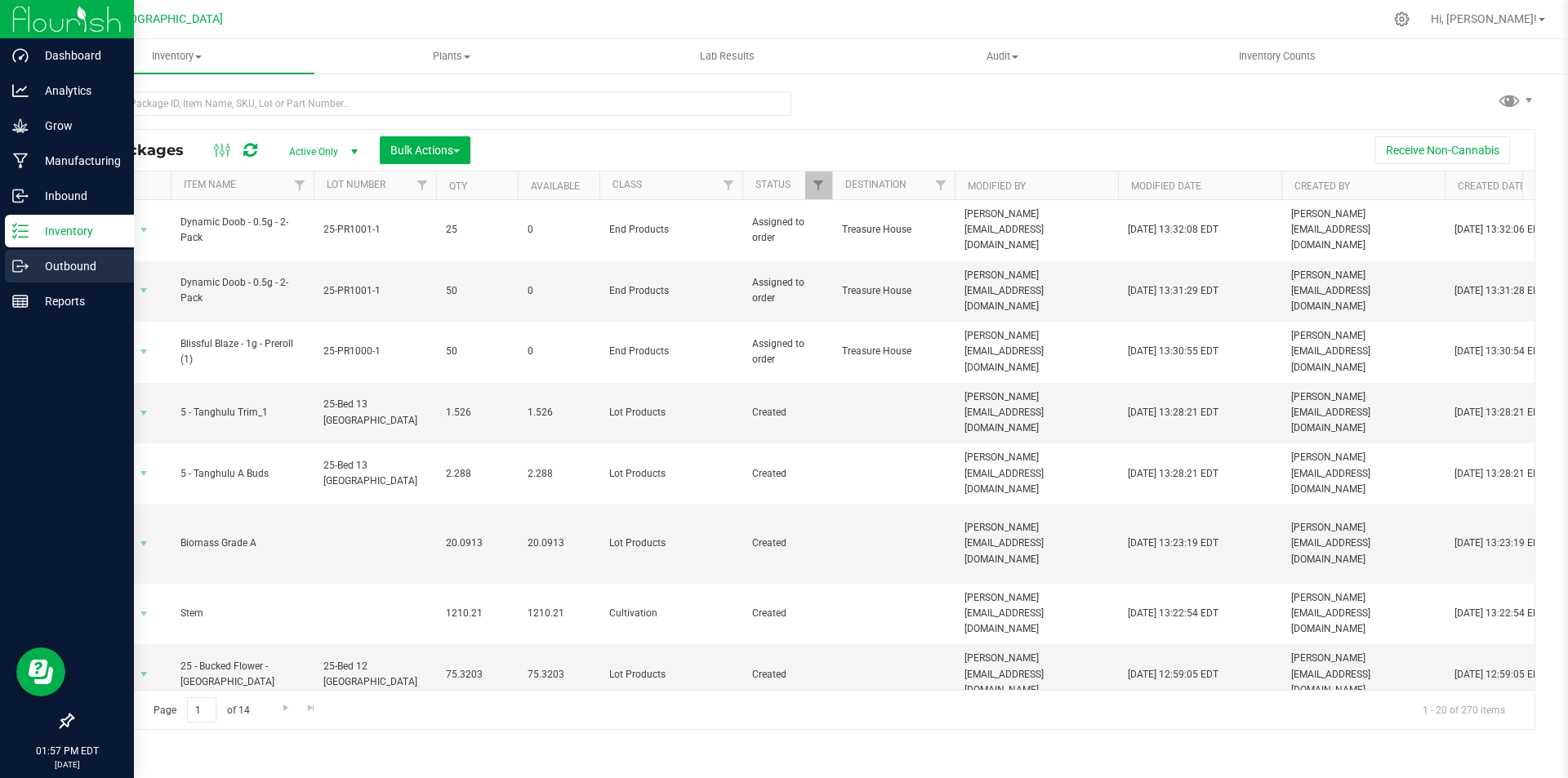
click at [18, 259] on icon at bounding box center [20, 265] width 17 height 17
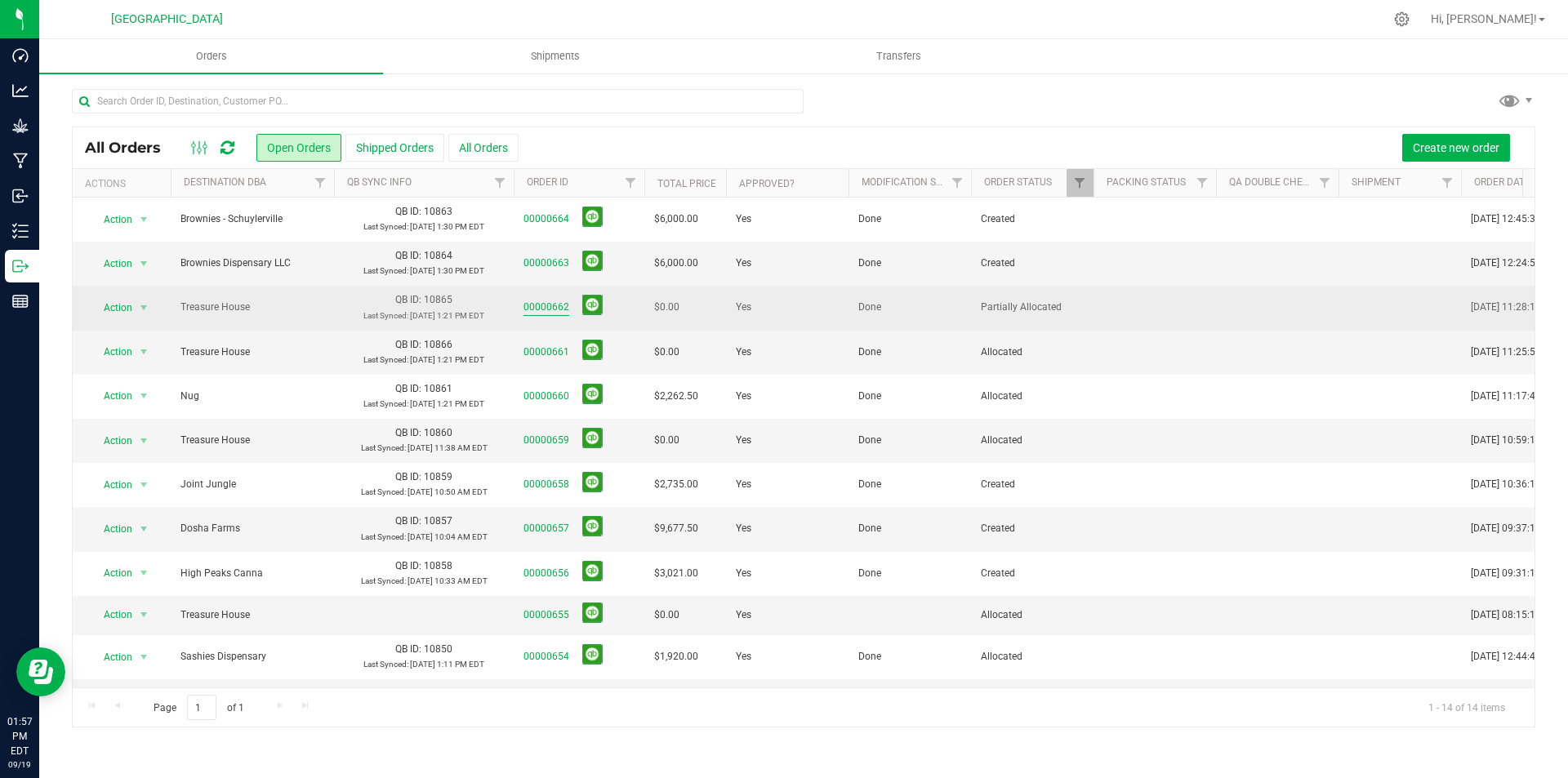
click at [537, 307] on link "00000662" at bounding box center [546, 307] width 46 height 16
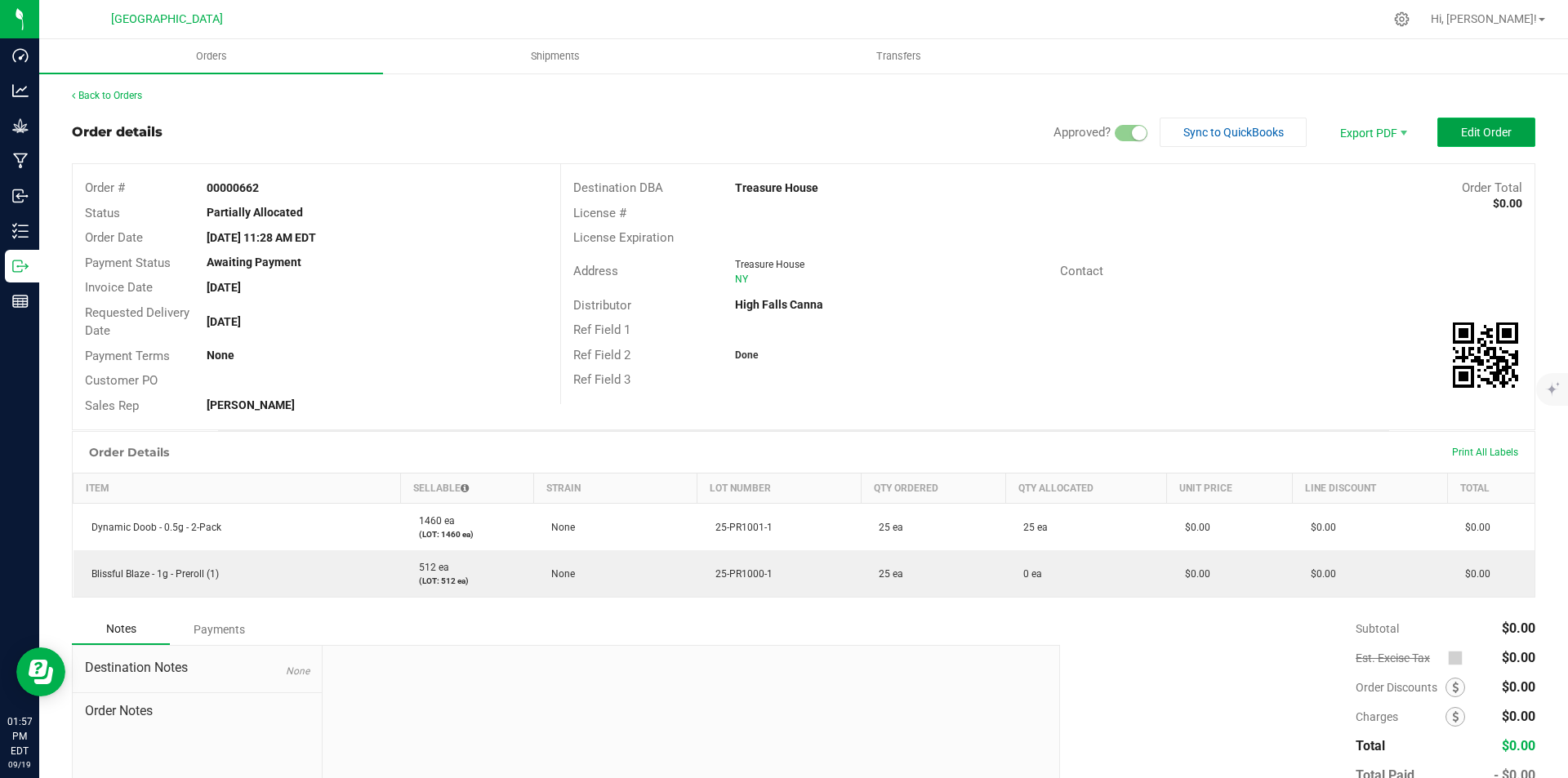
click at [1452, 124] on button "Edit Order" at bounding box center [1486, 132] width 98 height 29
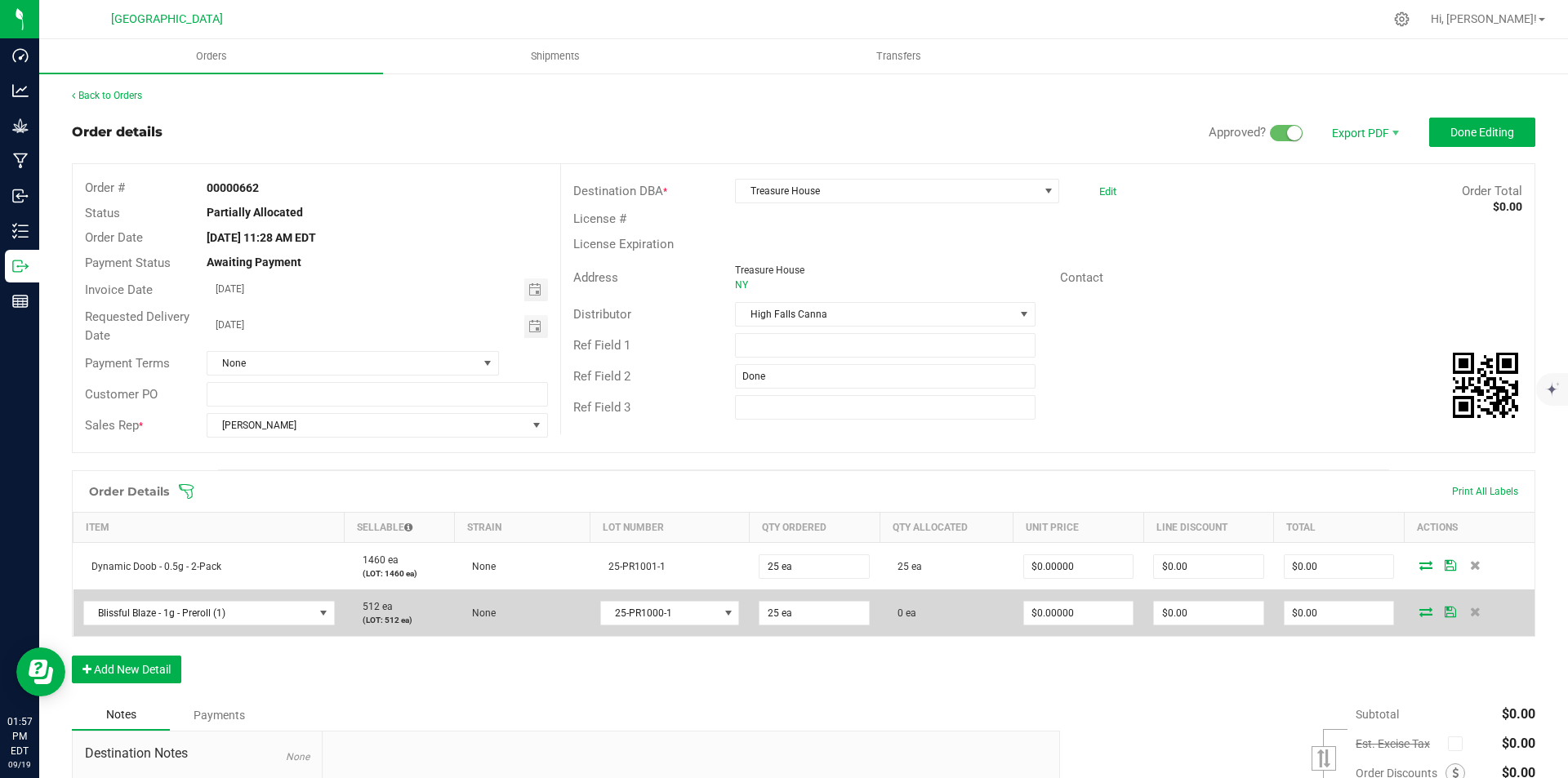
click at [1413, 616] on span at bounding box center [1425, 612] width 24 height 10
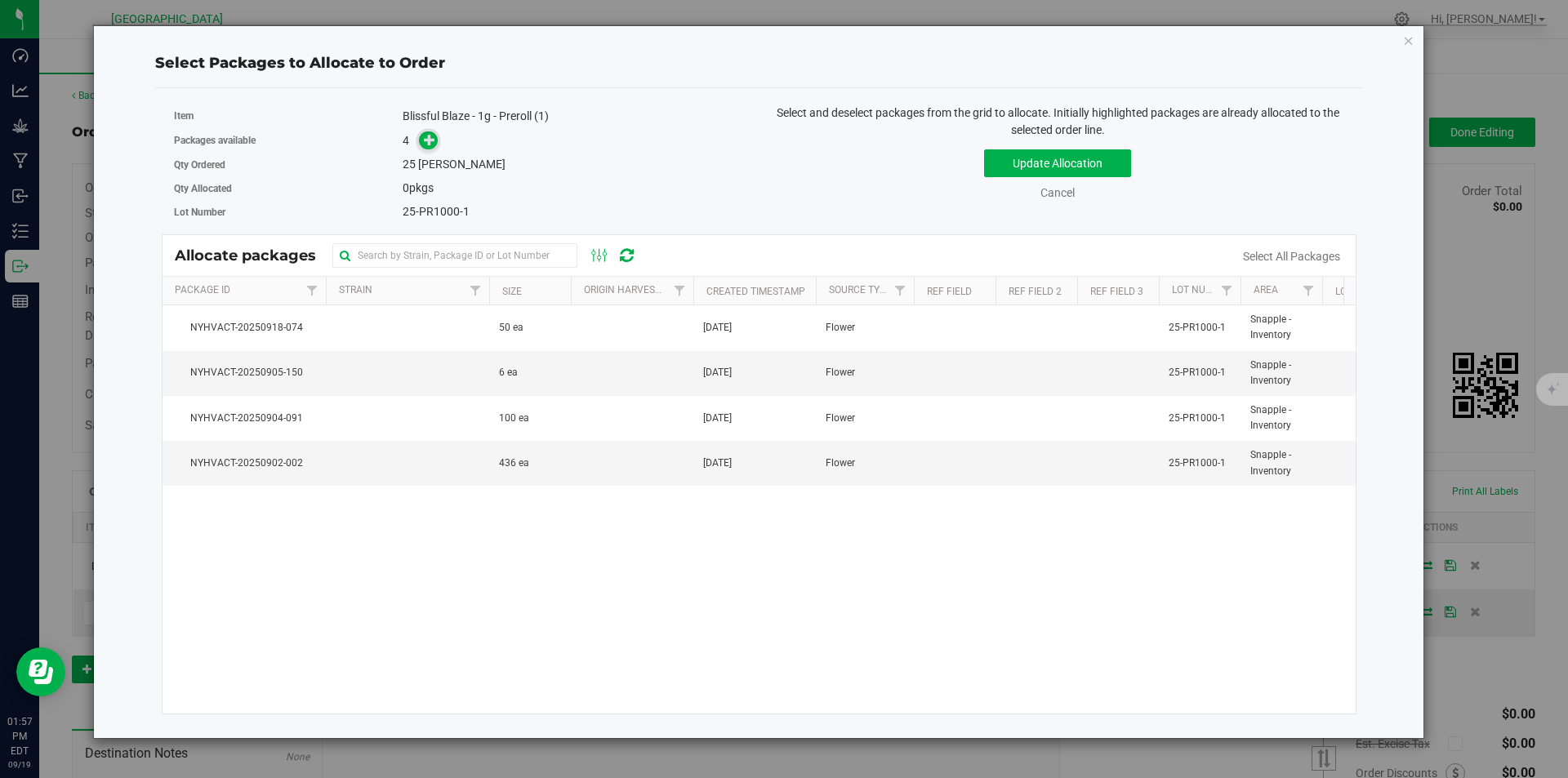
click at [433, 144] on icon at bounding box center [430, 140] width 12 height 12
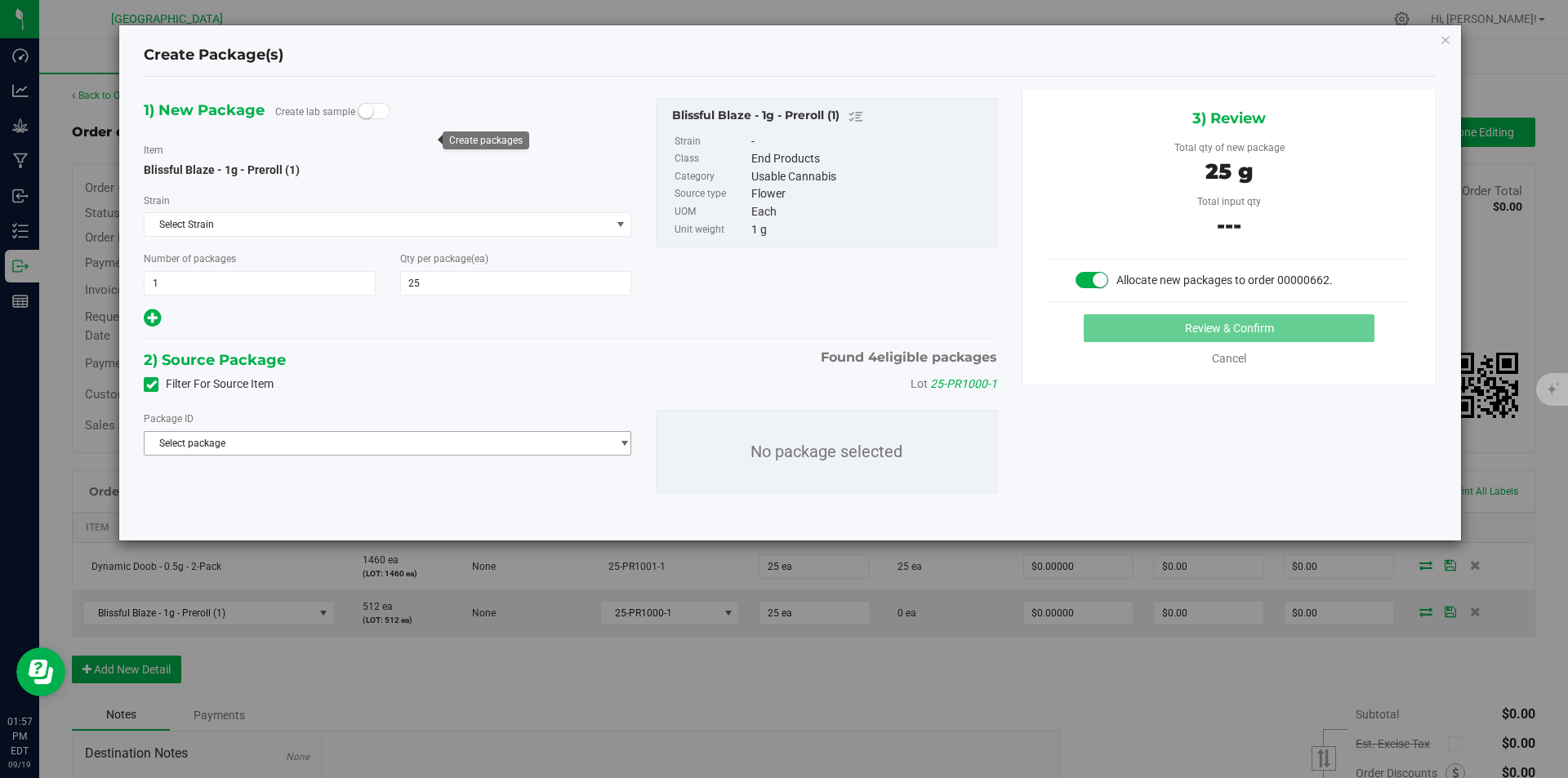
click at [394, 441] on span "Select package" at bounding box center [377, 443] width 466 height 23
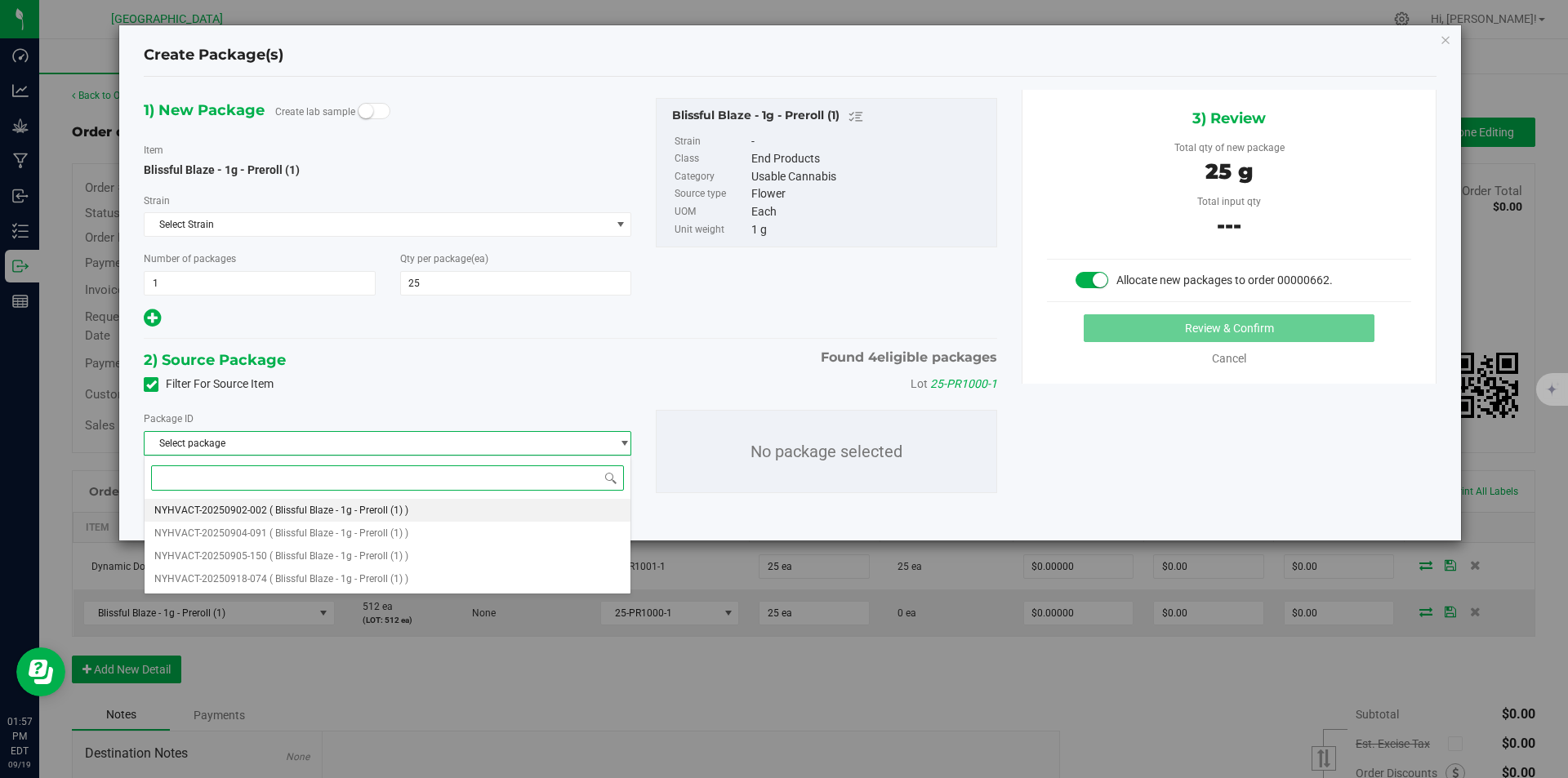
click at [349, 516] on span "( Blissful Blaze - 1g - Preroll (1) )" at bounding box center [339, 511] width 139 height 12
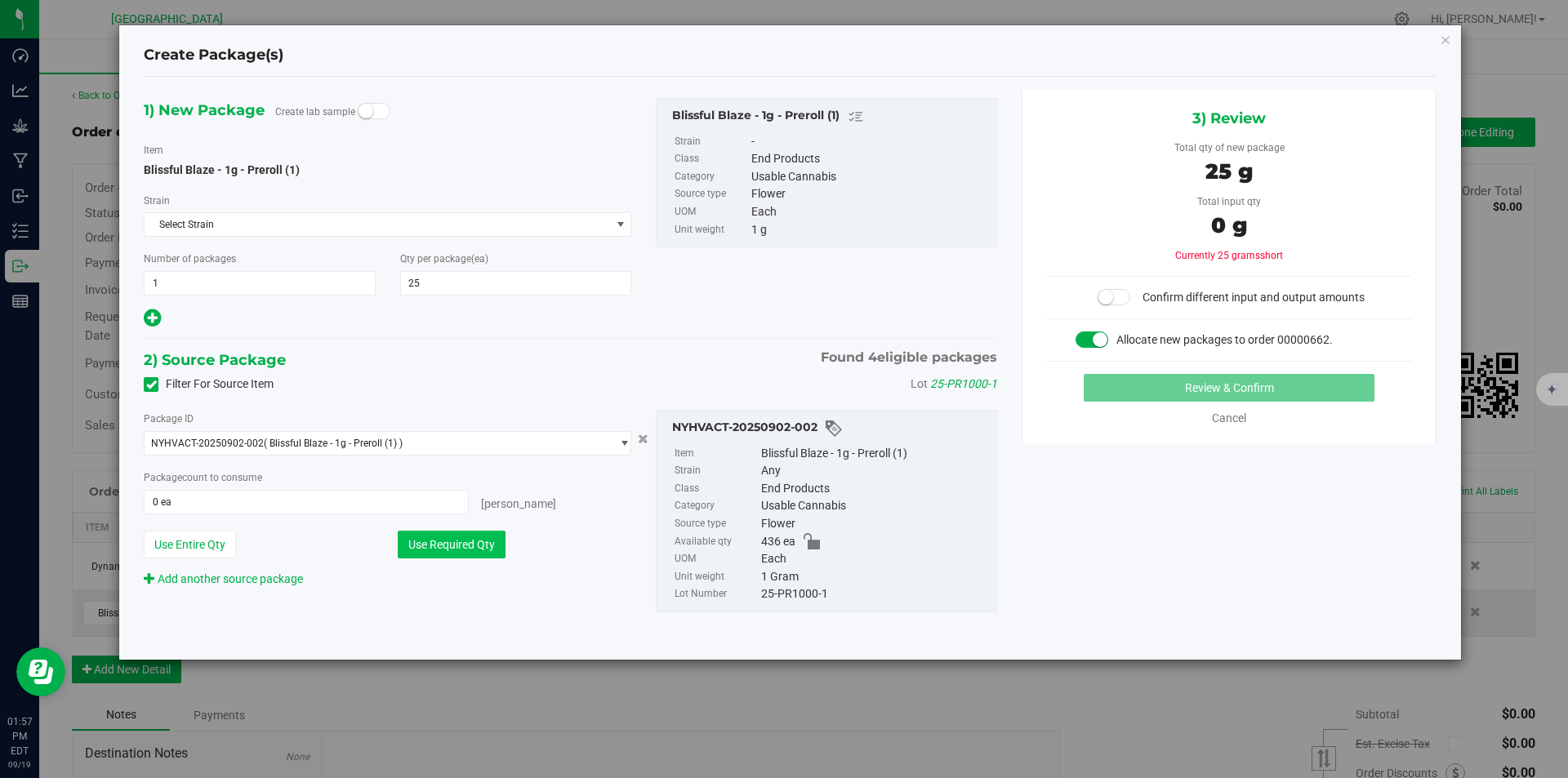
click at [496, 553] on button "Use Required Qty" at bounding box center [451, 545] width 108 height 28
type input "25 ea"
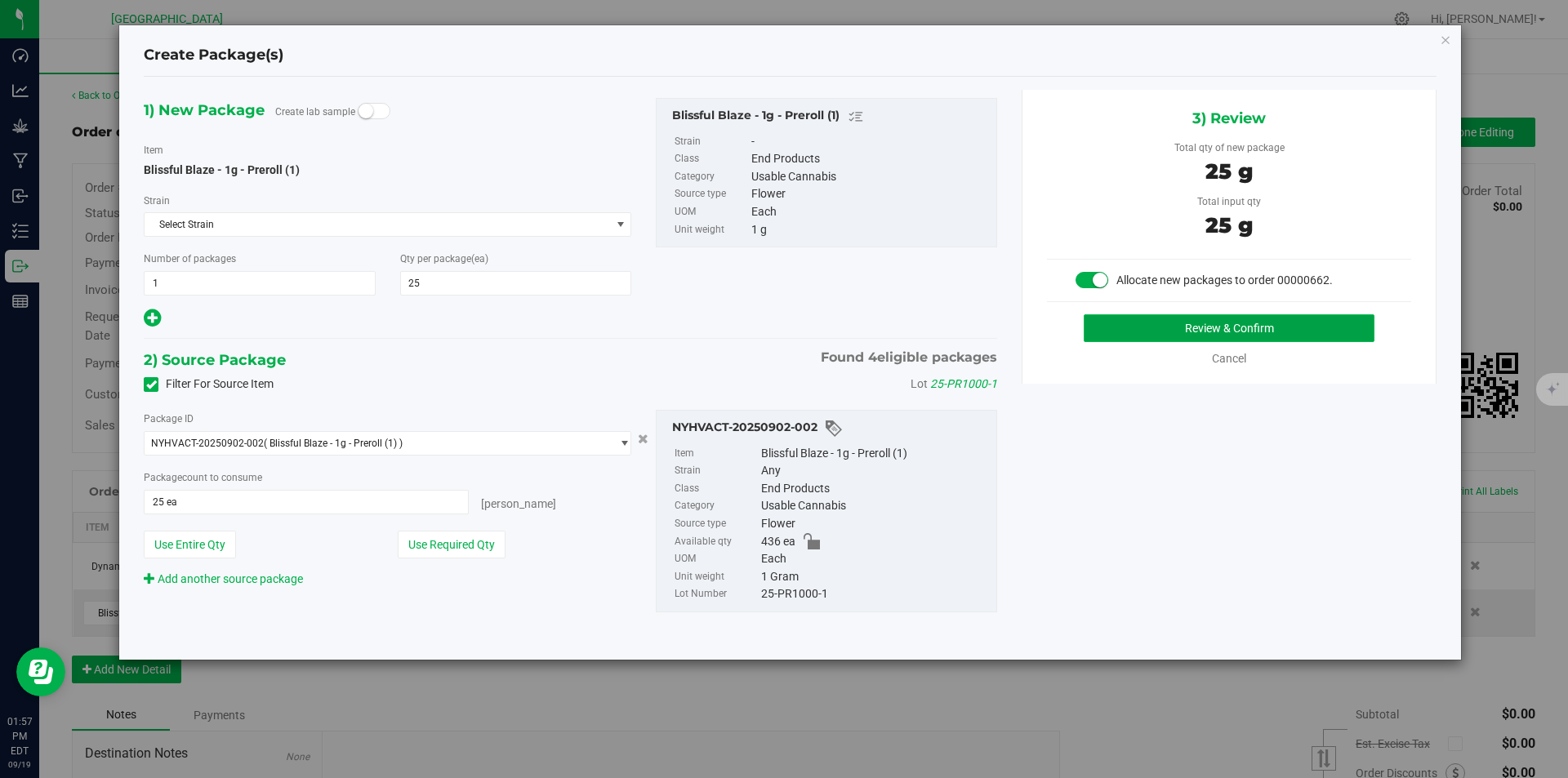
click at [1326, 329] on button "Review & Confirm" at bounding box center [1229, 328] width 291 height 28
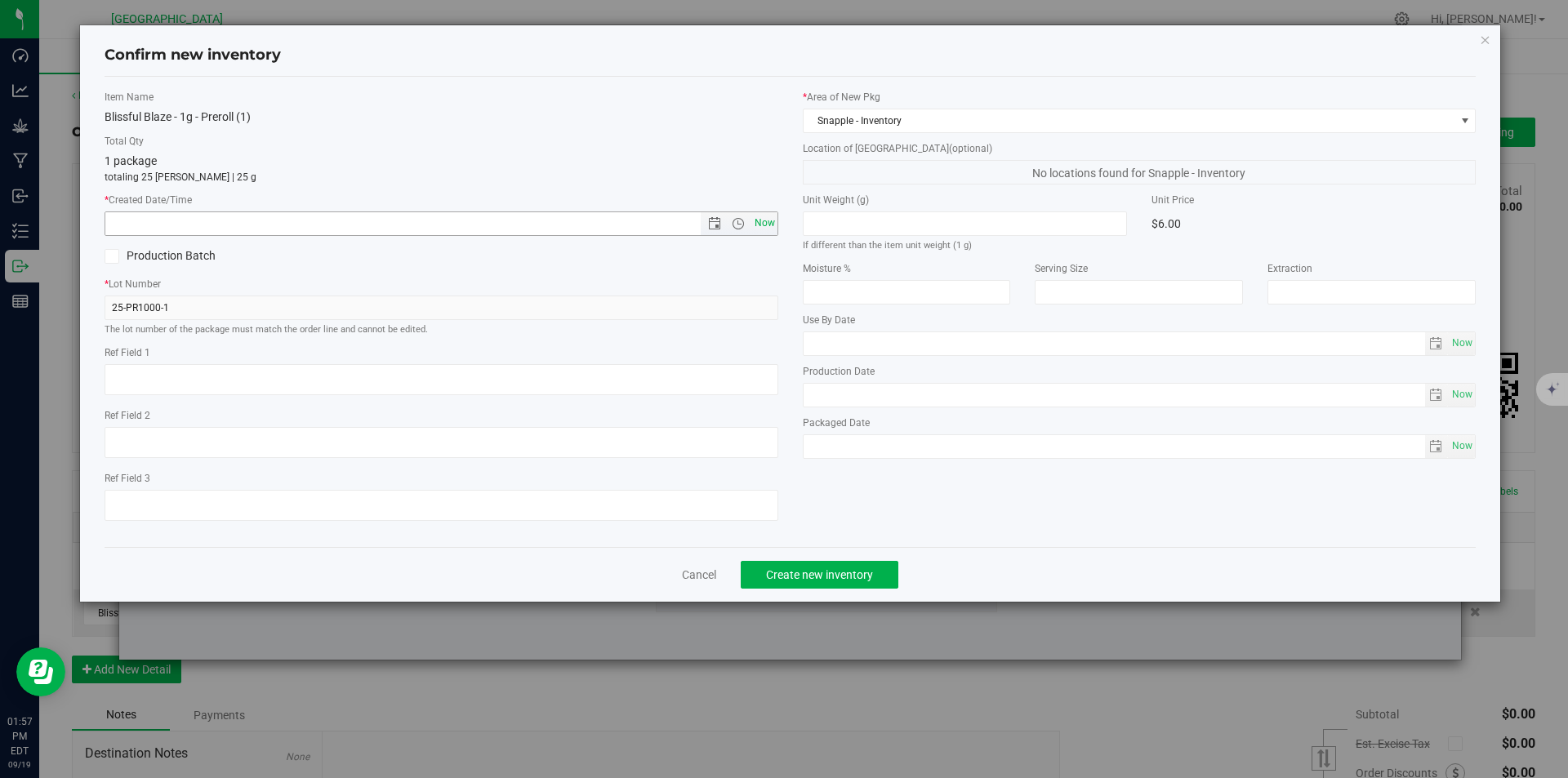
click at [761, 221] on span "Now" at bounding box center [764, 223] width 28 height 23
type input "[DATE] 1:57 PM"
click at [787, 576] on span "Create new inventory" at bounding box center [819, 574] width 107 height 13
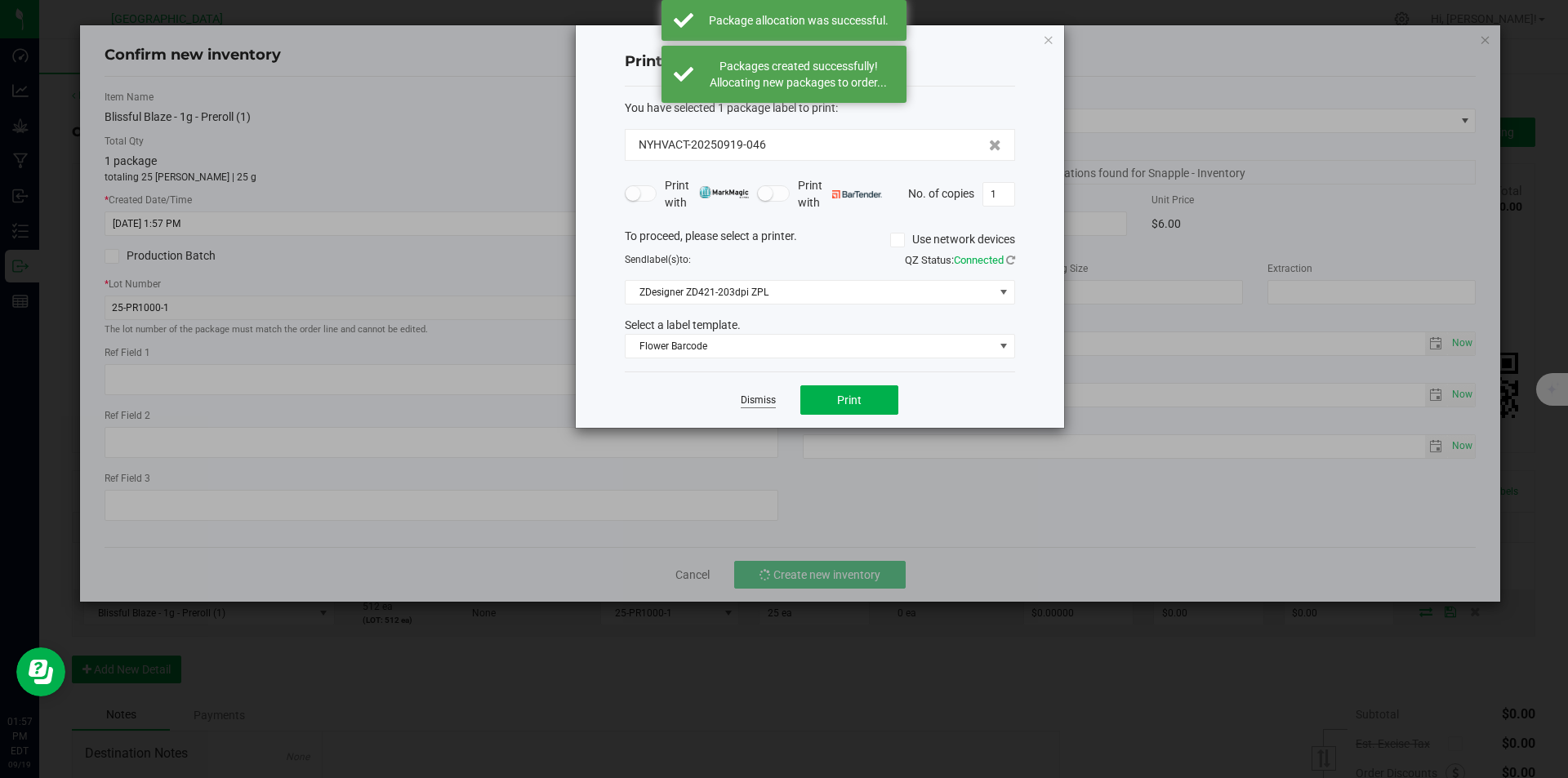
click at [766, 401] on link "Dismiss" at bounding box center [758, 401] width 35 height 14
